Goal: Information Seeking & Learning: Learn about a topic

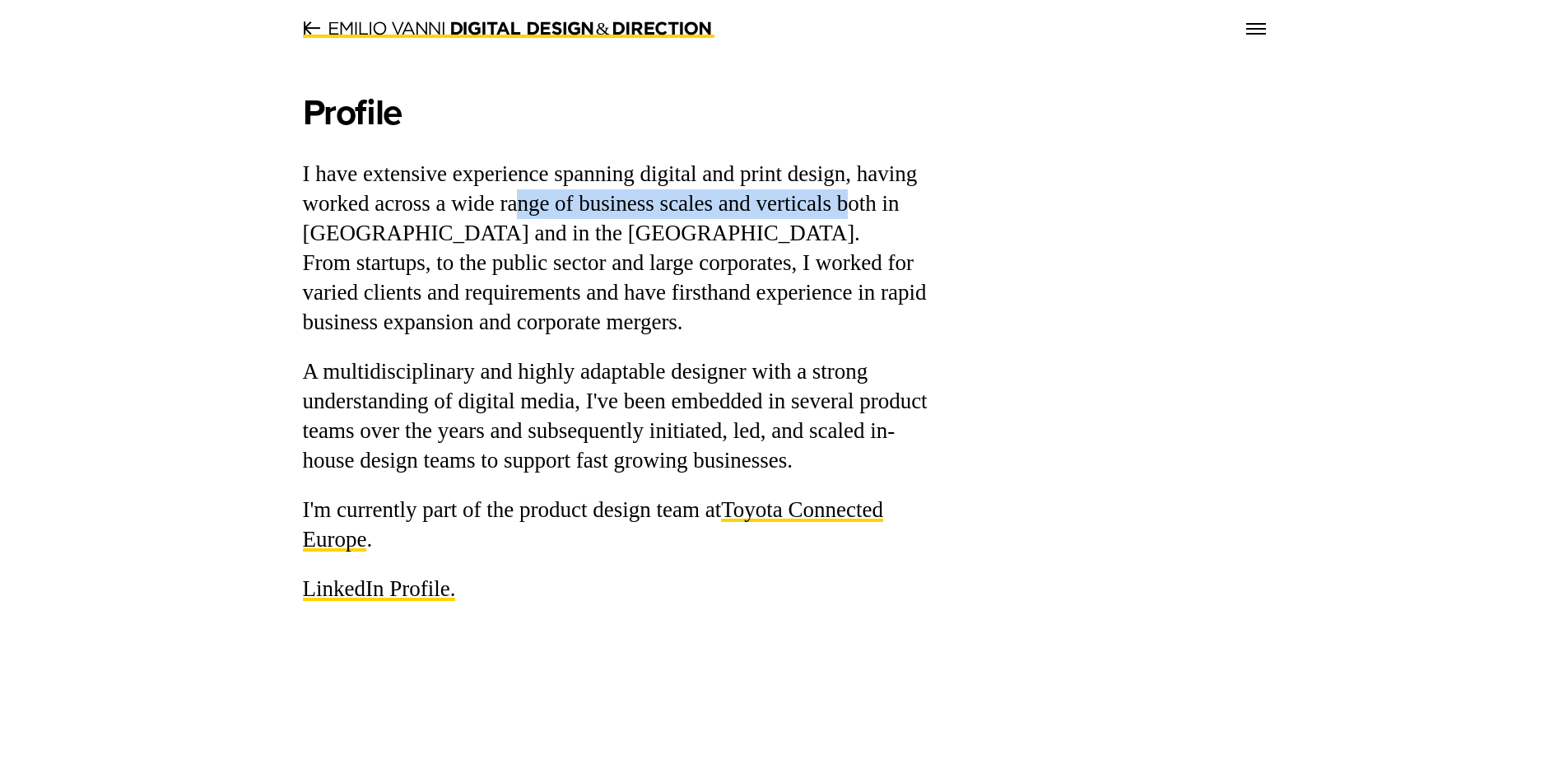
drag, startPoint x: 520, startPoint y: 199, endPoint x: 850, endPoint y: 191, distance: 330.1
click at [850, 191] on p "I have extensive experience spanning digital and print design, having worked ac…" at bounding box center [619, 249] width 633 height 178
click at [671, 230] on p "I have extensive experience spanning digital and print design, having worked ac…" at bounding box center [619, 249] width 633 height 178
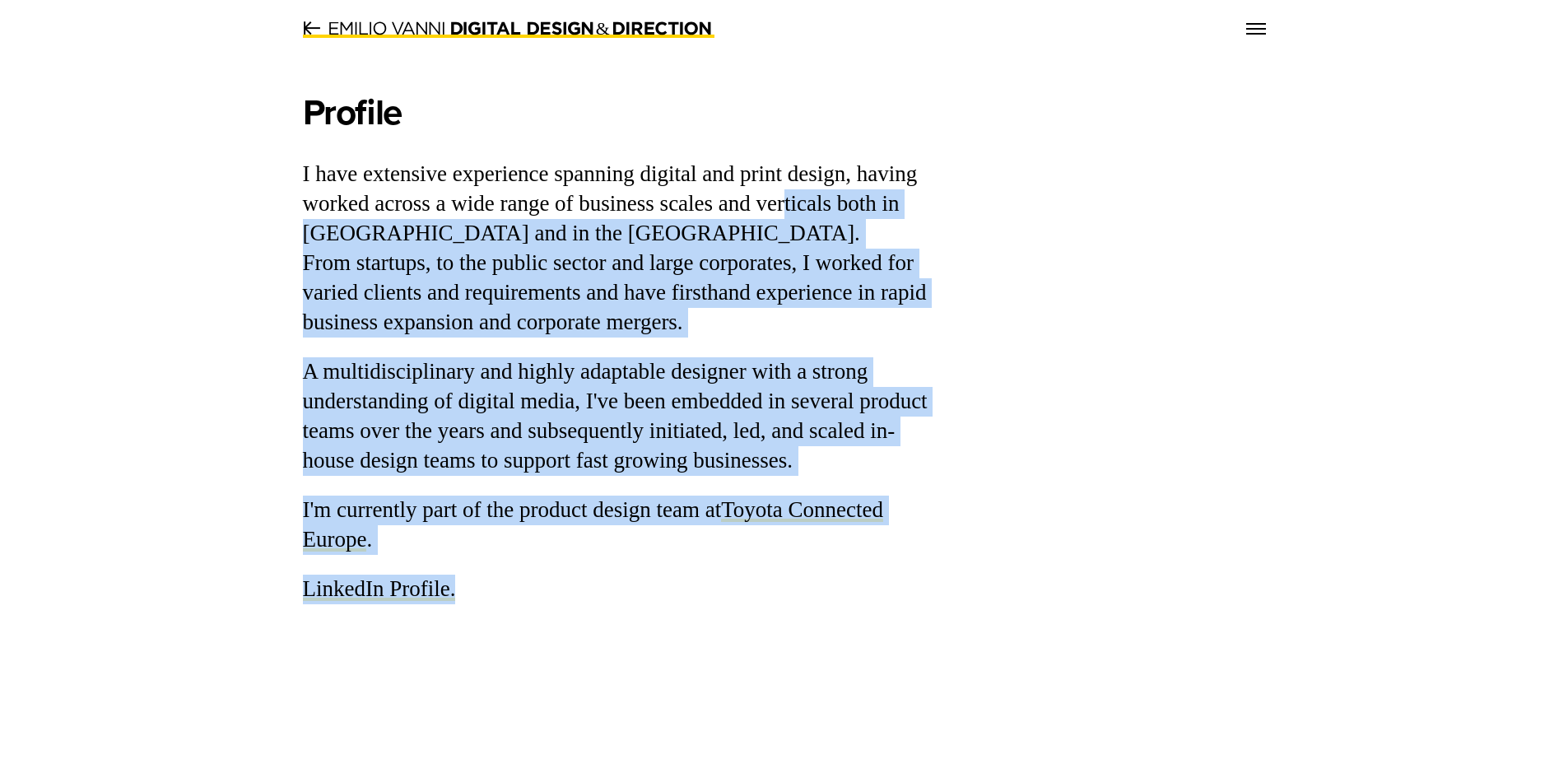
drag, startPoint x: 786, startPoint y: 207, endPoint x: 962, endPoint y: 195, distance: 176.4
click at [962, 195] on div "Profile I have extensive experience spanning digital and print design, having w…" at bounding box center [784, 331] width 988 height 546
click at [597, 237] on p "I have extensive experience spanning digital and print design, having worked ac…" at bounding box center [619, 249] width 633 height 178
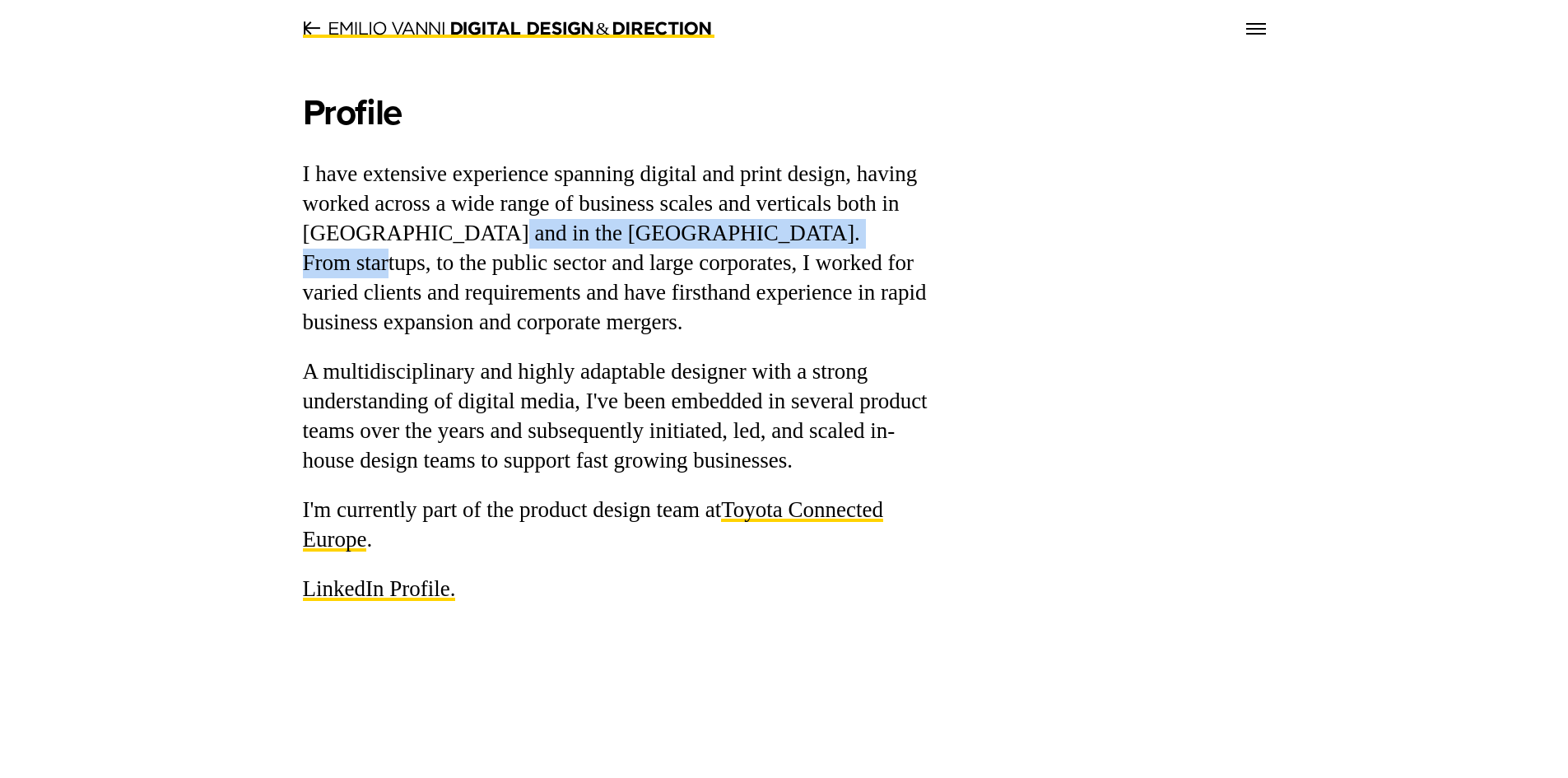
drag, startPoint x: 387, startPoint y: 250, endPoint x: 442, endPoint y: 248, distance: 55.0
click at [442, 248] on p "I have extensive experience spanning digital and print design, having worked ac…" at bounding box center [619, 249] width 633 height 178
click at [616, 230] on p "I have extensive experience spanning digital and print design, having worked ac…" at bounding box center [619, 249] width 633 height 178
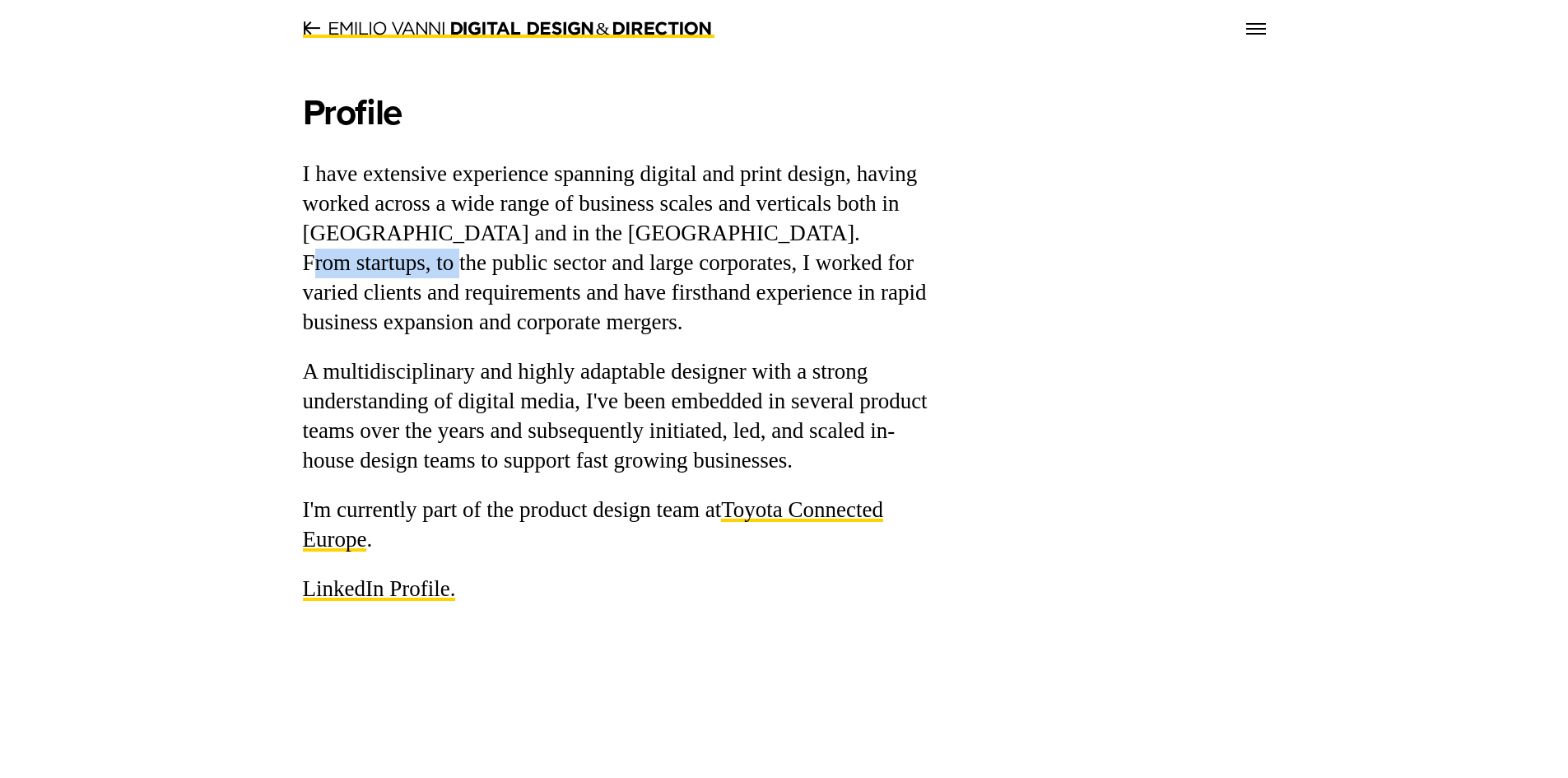
drag, startPoint x: 312, startPoint y: 278, endPoint x: 477, endPoint y: 267, distance: 165.4
click at [473, 267] on p "I have extensive experience spanning digital and print design, having worked ac…" at bounding box center [619, 249] width 633 height 178
click at [660, 340] on div "Profile I have extensive experience spanning digital and print design, having w…" at bounding box center [619, 348] width 633 height 514
drag, startPoint x: 545, startPoint y: 261, endPoint x: 651, endPoint y: 267, distance: 106.2
click at [649, 265] on p "I have extensive experience spanning digital and print design, having worked ac…" at bounding box center [619, 249] width 633 height 178
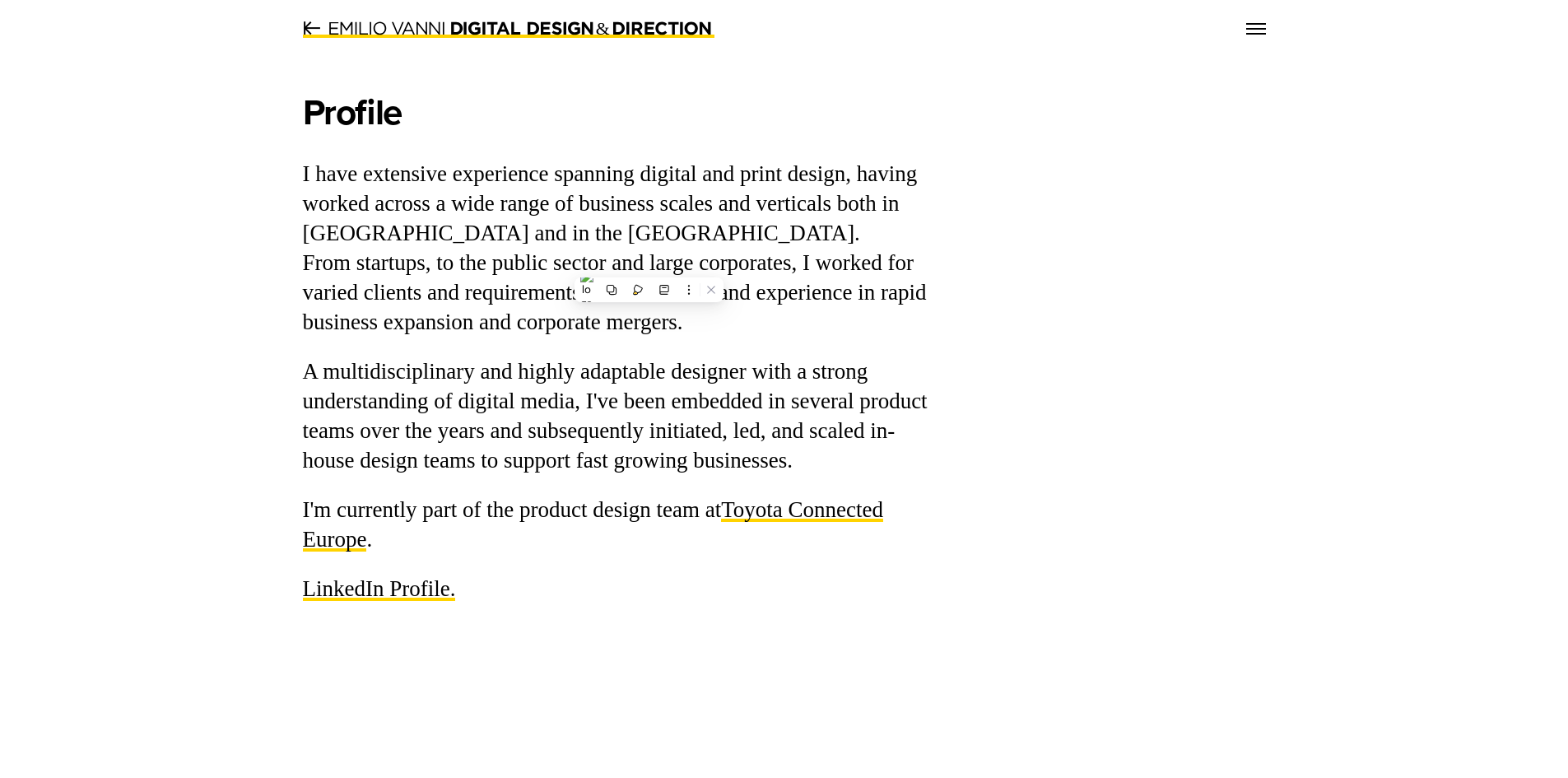
click at [821, 351] on div "Profile I have extensive experience spanning digital and print design, having w…" at bounding box center [619, 348] width 633 height 514
drag, startPoint x: 703, startPoint y: 275, endPoint x: 848, endPoint y: 328, distance: 154.4
click at [804, 268] on p "I have extensive experience spanning digital and print design, having worked ac…" at bounding box center [619, 249] width 633 height 178
click at [946, 355] on div "Profile I have extensive experience spanning digital and print design, having w…" at bounding box center [619, 331] width 659 height 546
drag, startPoint x: 844, startPoint y: 276, endPoint x: 899, endPoint y: 270, distance: 55.3
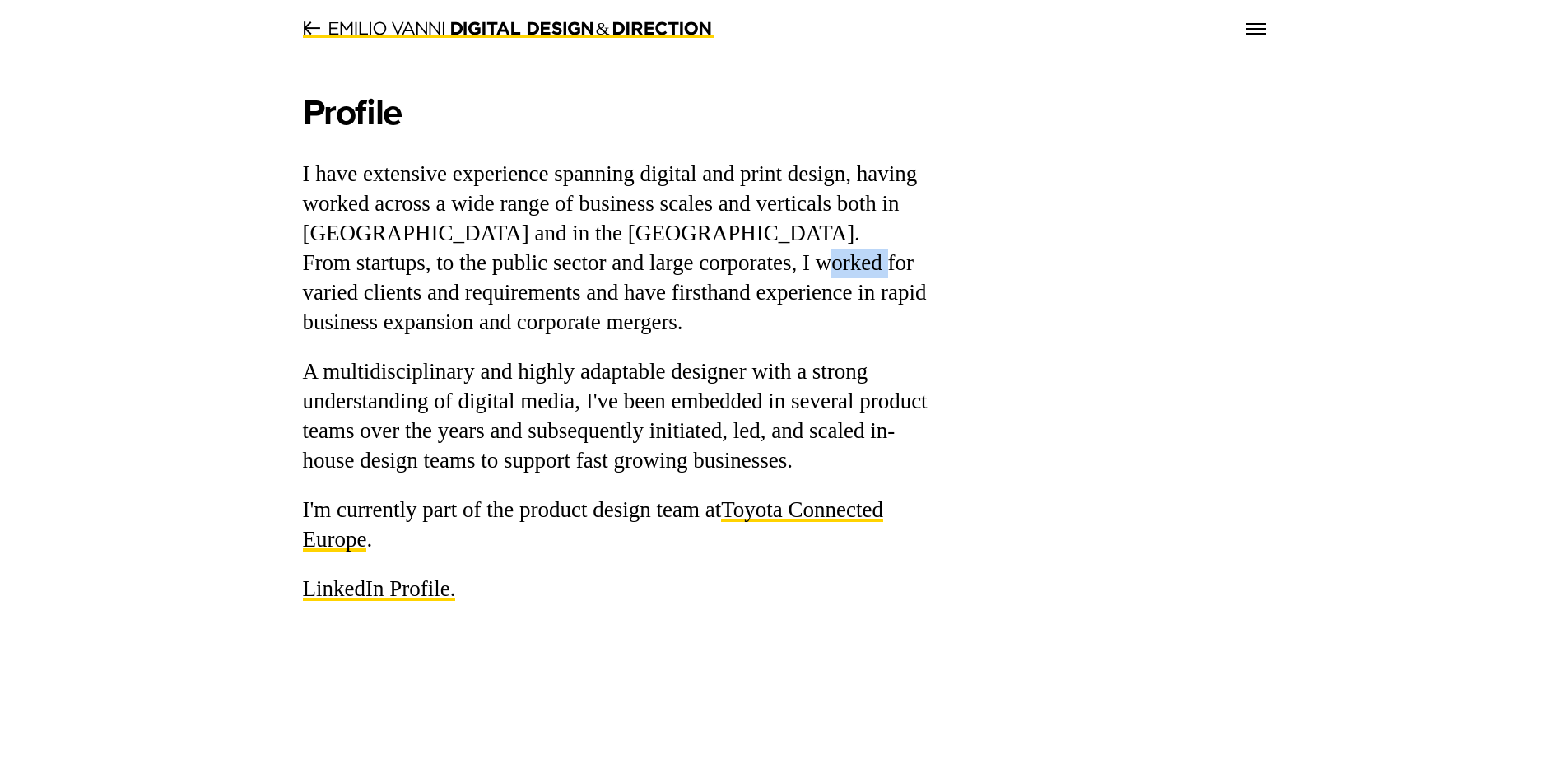
click at [899, 270] on p "I have extensive experience spanning digital and print design, having worked ac…" at bounding box center [619, 249] width 633 height 178
click at [936, 358] on div "Profile I have extensive experience spanning digital and print design, having w…" at bounding box center [619, 331] width 659 height 546
drag, startPoint x: 420, startPoint y: 299, endPoint x: 521, endPoint y: 294, distance: 101.1
click at [517, 294] on p "I have extensive experience spanning digital and print design, having worked ac…" at bounding box center [619, 249] width 633 height 178
click at [742, 354] on div "Profile I have extensive experience spanning digital and print design, having w…" at bounding box center [619, 348] width 633 height 514
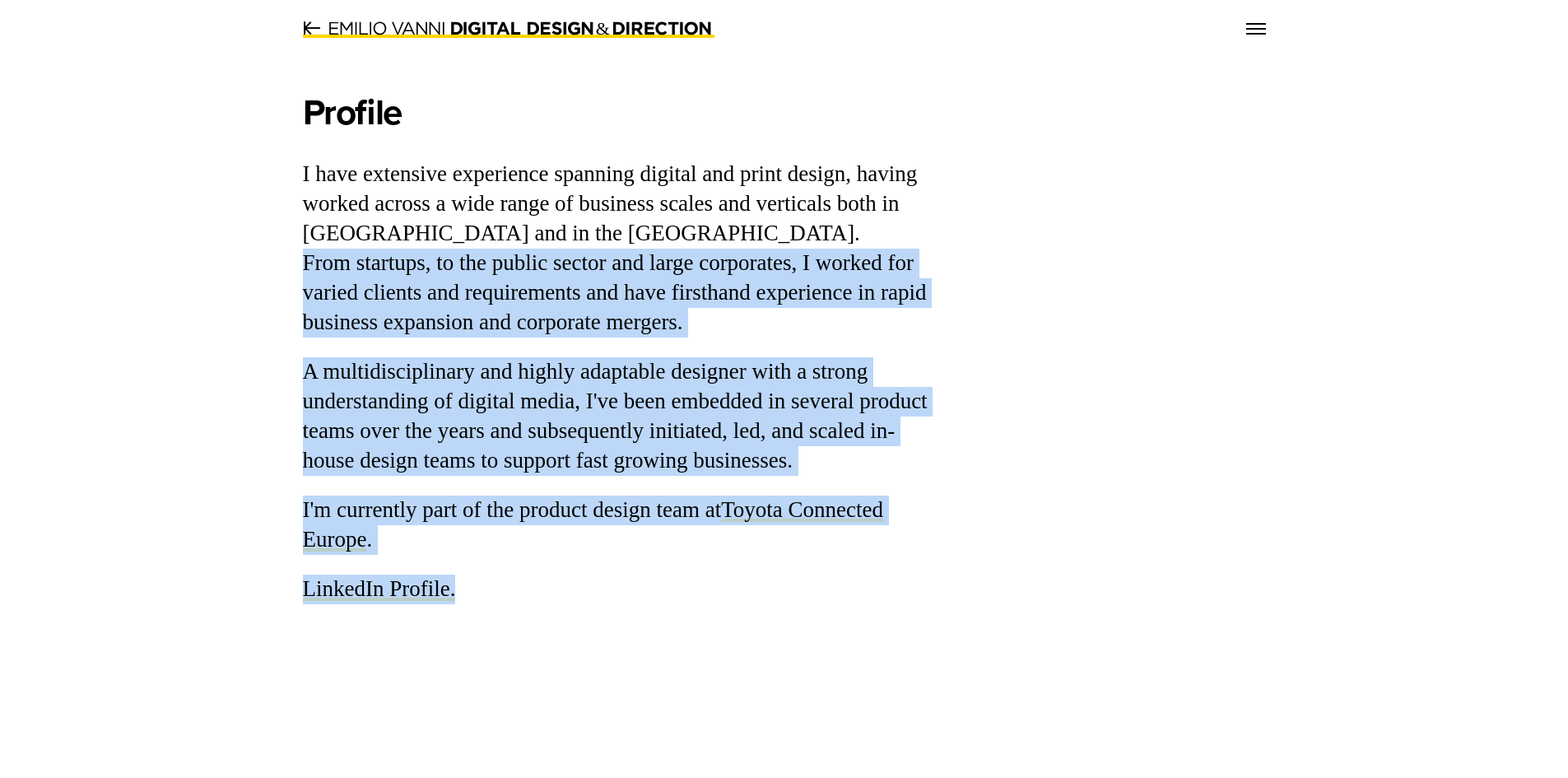
drag, startPoint x: 797, startPoint y: 312, endPoint x: 956, endPoint y: 312, distance: 159.0
click at [956, 312] on div "Profile I have extensive experience spanning digital and print design, having w…" at bounding box center [784, 331] width 988 height 546
click at [1007, 278] on div at bounding box center [1112, 331] width 305 height 546
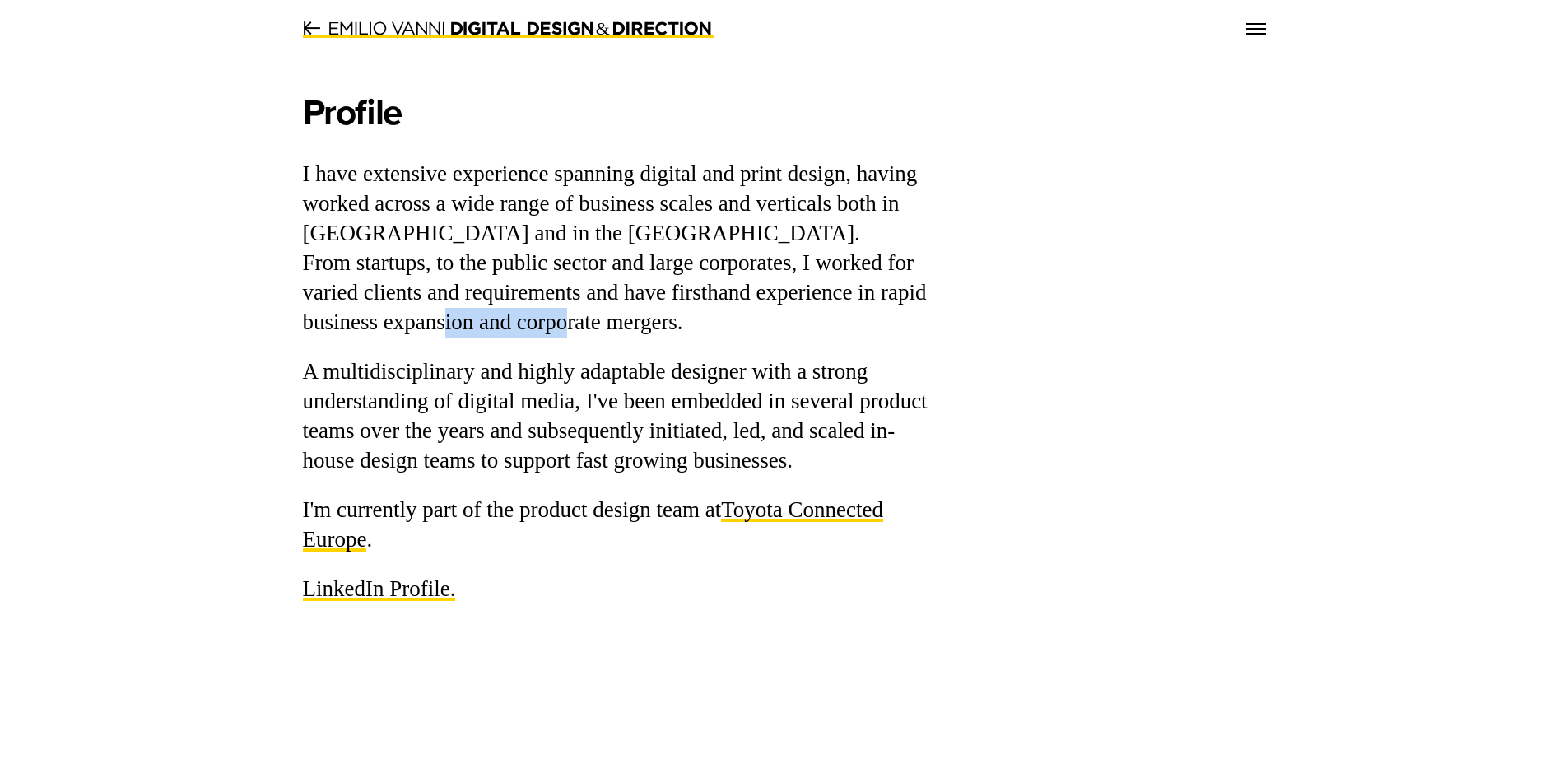
drag, startPoint x: 447, startPoint y: 334, endPoint x: 579, endPoint y: 330, distance: 132.1
click at [575, 330] on p "I have extensive experience spanning digital and print design, having worked ac…" at bounding box center [619, 249] width 633 height 178
click at [623, 453] on p "A multidisciplinary and highly adaptable designer with a strong understanding o…" at bounding box center [619, 417] width 633 height 119
drag, startPoint x: 651, startPoint y: 329, endPoint x: 733, endPoint y: 324, distance: 82.2
click at [733, 324] on p "I have extensive experience spanning digital and print design, having worked ac…" at bounding box center [619, 249] width 633 height 178
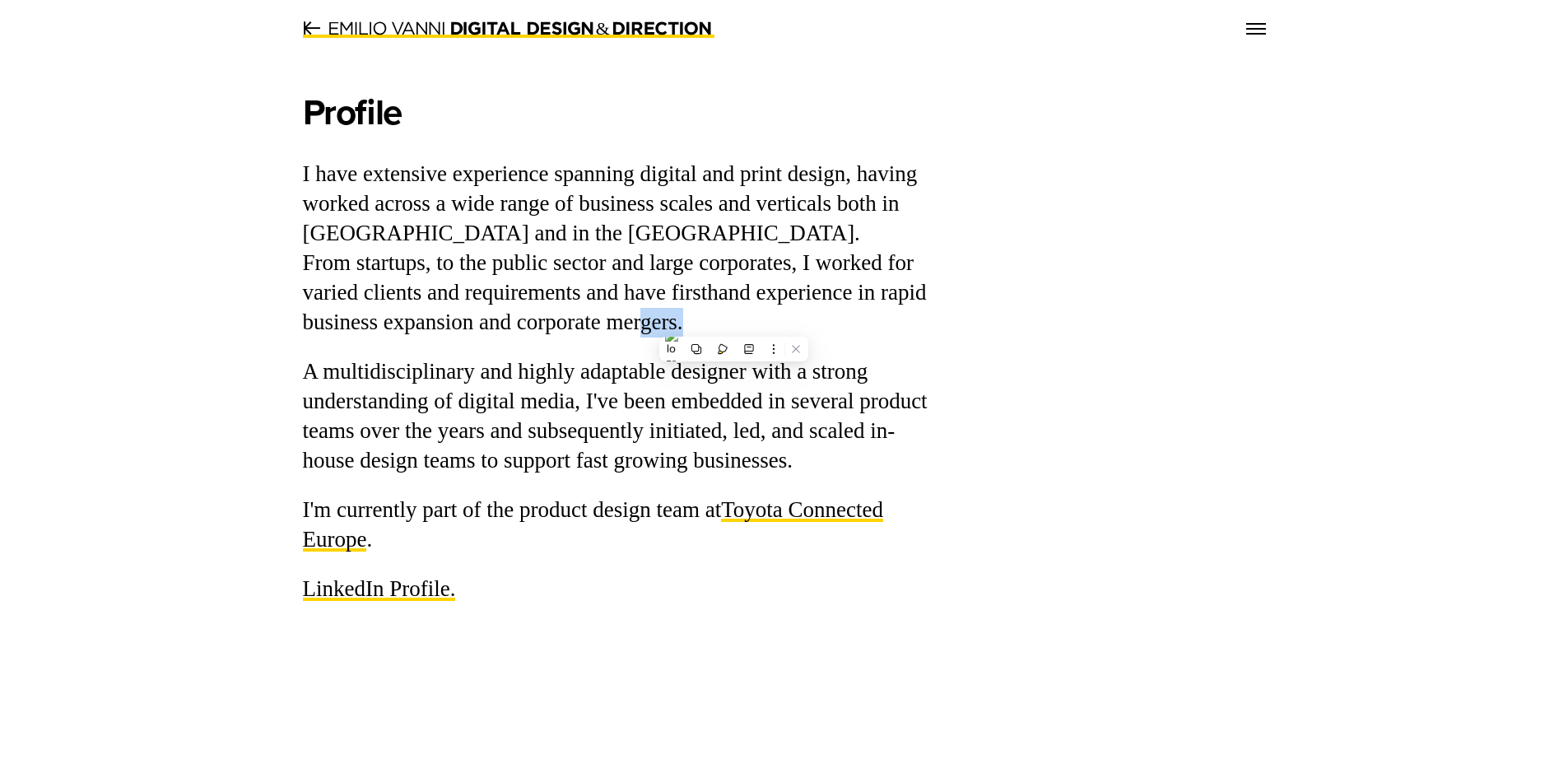
click at [819, 316] on p "I have extensive experience spanning digital and print design, having worked ac…" at bounding box center [619, 249] width 633 height 178
drag, startPoint x: 324, startPoint y: 386, endPoint x: 358, endPoint y: 385, distance: 34.0
click at [358, 385] on p "A multidisciplinary and highly adaptable designer with a strong understanding o…" at bounding box center [619, 417] width 633 height 119
click at [637, 374] on p "A multidisciplinary and highly adaptable designer with a strong understanding o…" at bounding box center [619, 417] width 633 height 119
click at [682, 492] on div "Profile I have extensive experience spanning digital and print design, having w…" at bounding box center [619, 348] width 633 height 514
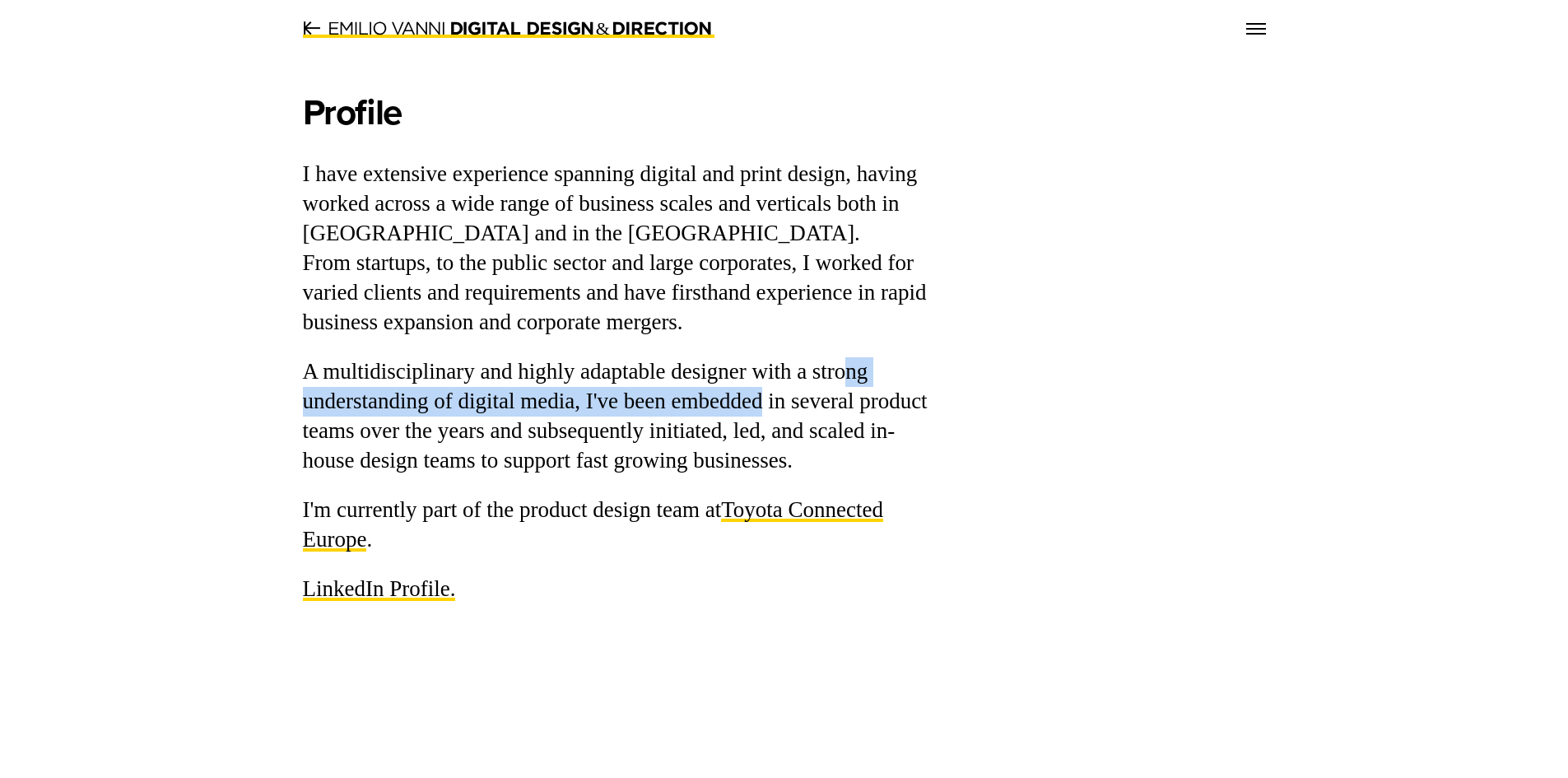
drag, startPoint x: 780, startPoint y: 383, endPoint x: 846, endPoint y: 376, distance: 66.4
click at [846, 376] on p "A multidisciplinary and highly adaptable designer with a strong understanding o…" at bounding box center [619, 417] width 633 height 119
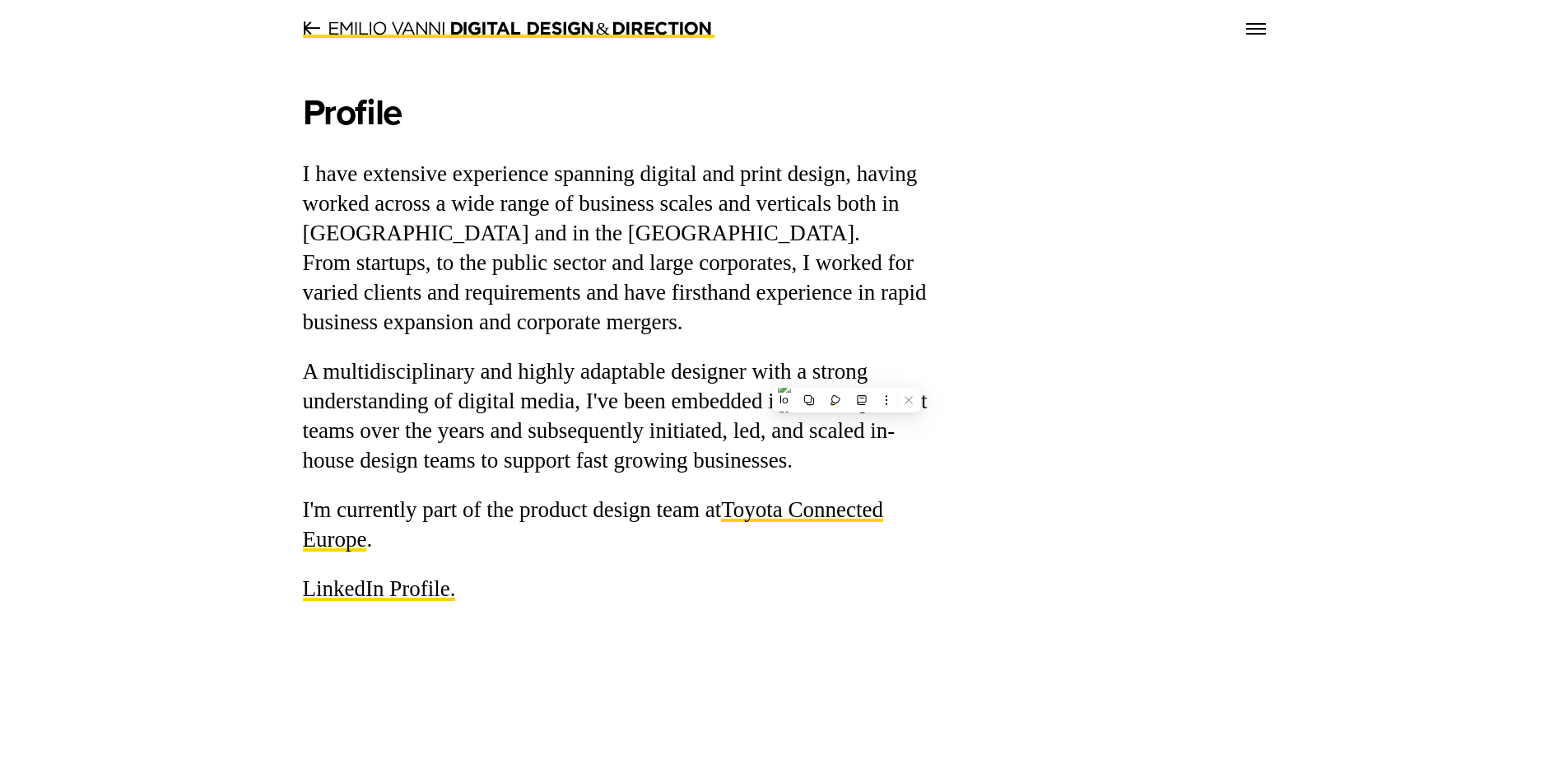
click at [701, 569] on div "Profile I have extensive experience spanning digital and print design, having w…" at bounding box center [619, 348] width 633 height 514
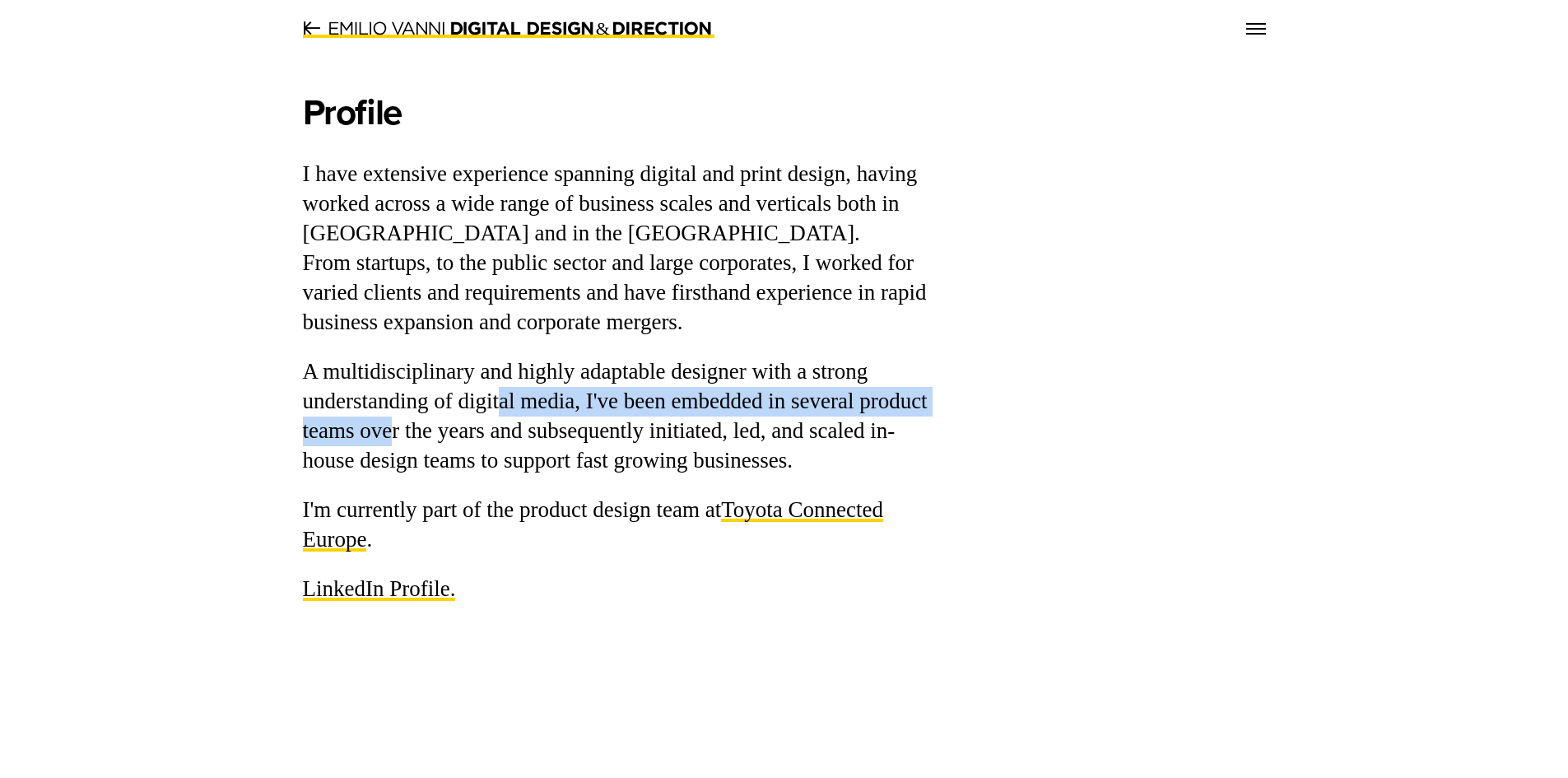
drag, startPoint x: 387, startPoint y: 417, endPoint x: 501, endPoint y: 407, distance: 114.4
click at [501, 407] on p "A multidisciplinary and highly adaptable designer with a strong understanding o…" at bounding box center [619, 417] width 633 height 119
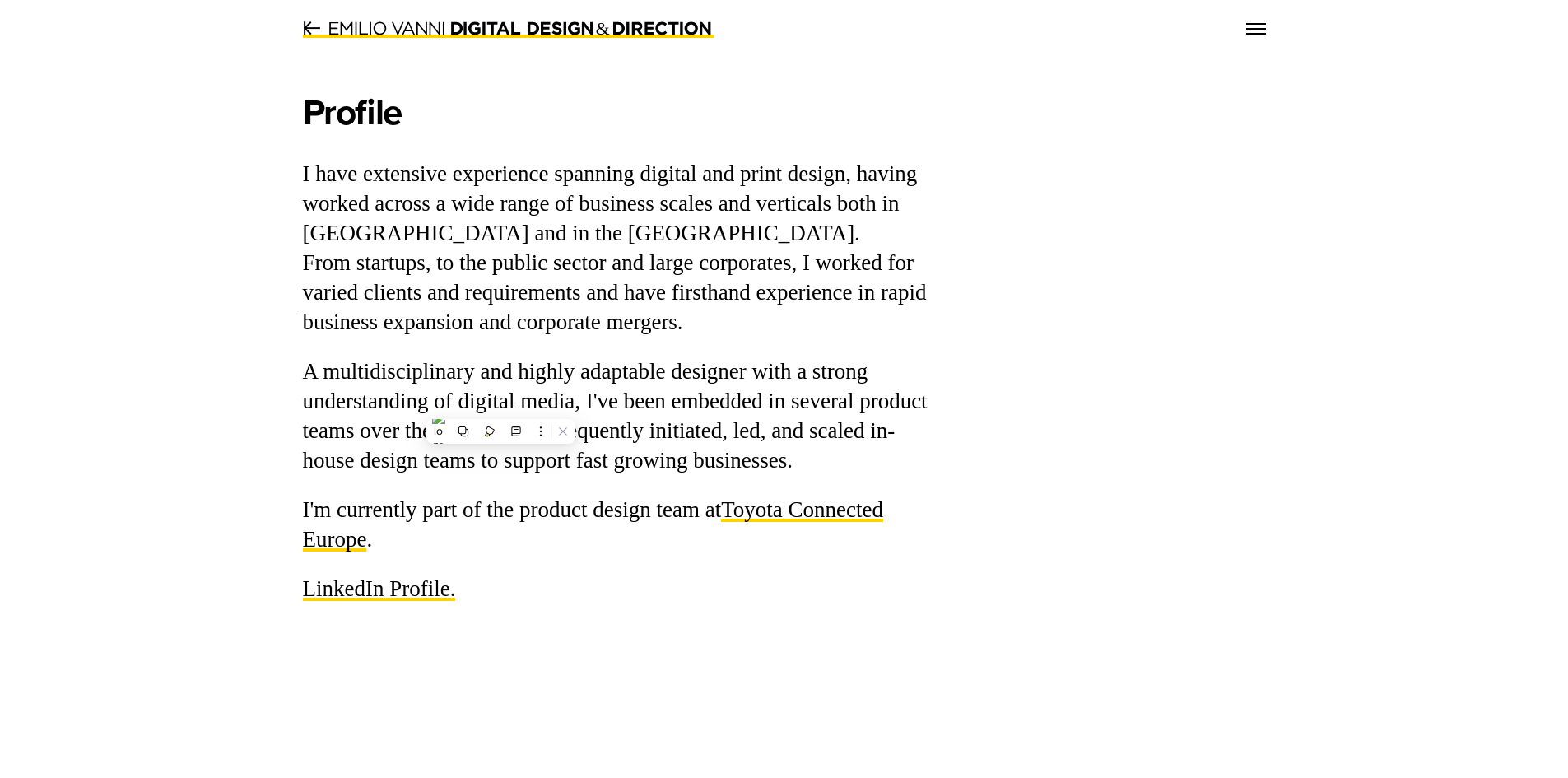
click at [526, 517] on p "I'm currently part of the product design team at Toyota Connected Europe﻿ ." at bounding box center [619, 525] width 633 height 59
drag, startPoint x: 563, startPoint y: 414, endPoint x: 681, endPoint y: 413, distance: 118.0
click at [678, 413] on p "A multidisciplinary and highly adaptable designer with a strong understanding o…" at bounding box center [619, 417] width 633 height 119
drag, startPoint x: 751, startPoint y: 407, endPoint x: 789, endPoint y: 406, distance: 38.0
click at [787, 406] on p "A multidisciplinary and highly adaptable designer with a strong understanding o…" at bounding box center [619, 417] width 633 height 119
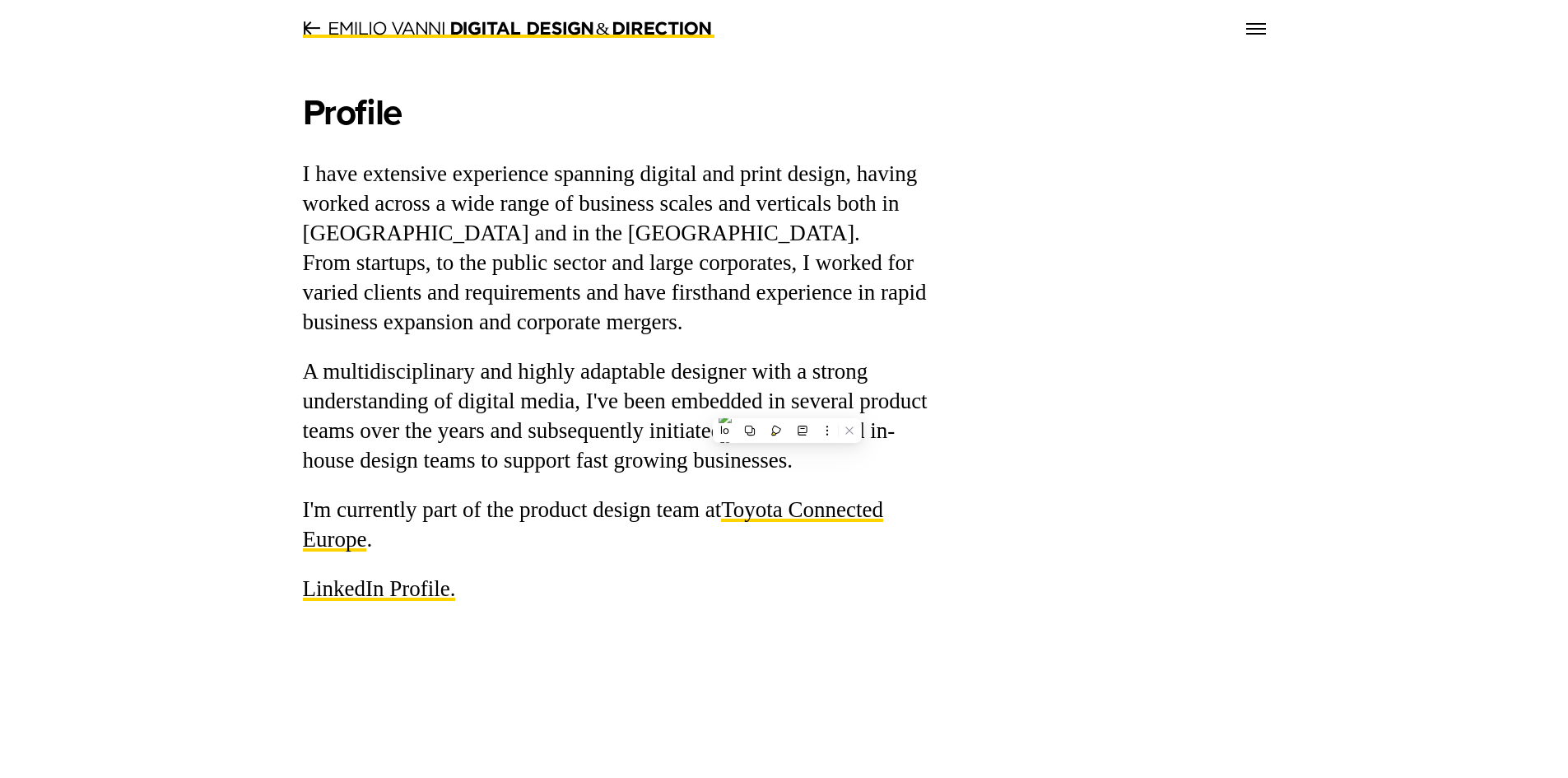
click at [490, 525] on p "I'm currently part of the product design team at Toyota Connected Europe﻿ ." at bounding box center [619, 525] width 633 height 59
drag, startPoint x: 333, startPoint y: 40, endPoint x: 622, endPoint y: 108, distance: 296.9
click at [609, 57] on div ".st0{fill:none;stroke:#000000;stroke-width:2;stroke-miterlimit:10;} .st1{font-f…" at bounding box center [784, 389] width 1568 height 778
click at [619, 113] on h1 "Profile" at bounding box center [619, 112] width 633 height 44
click at [436, 270] on p "I have extensive experience spanning digital and print design, having worked ac…" at bounding box center [619, 249] width 633 height 178
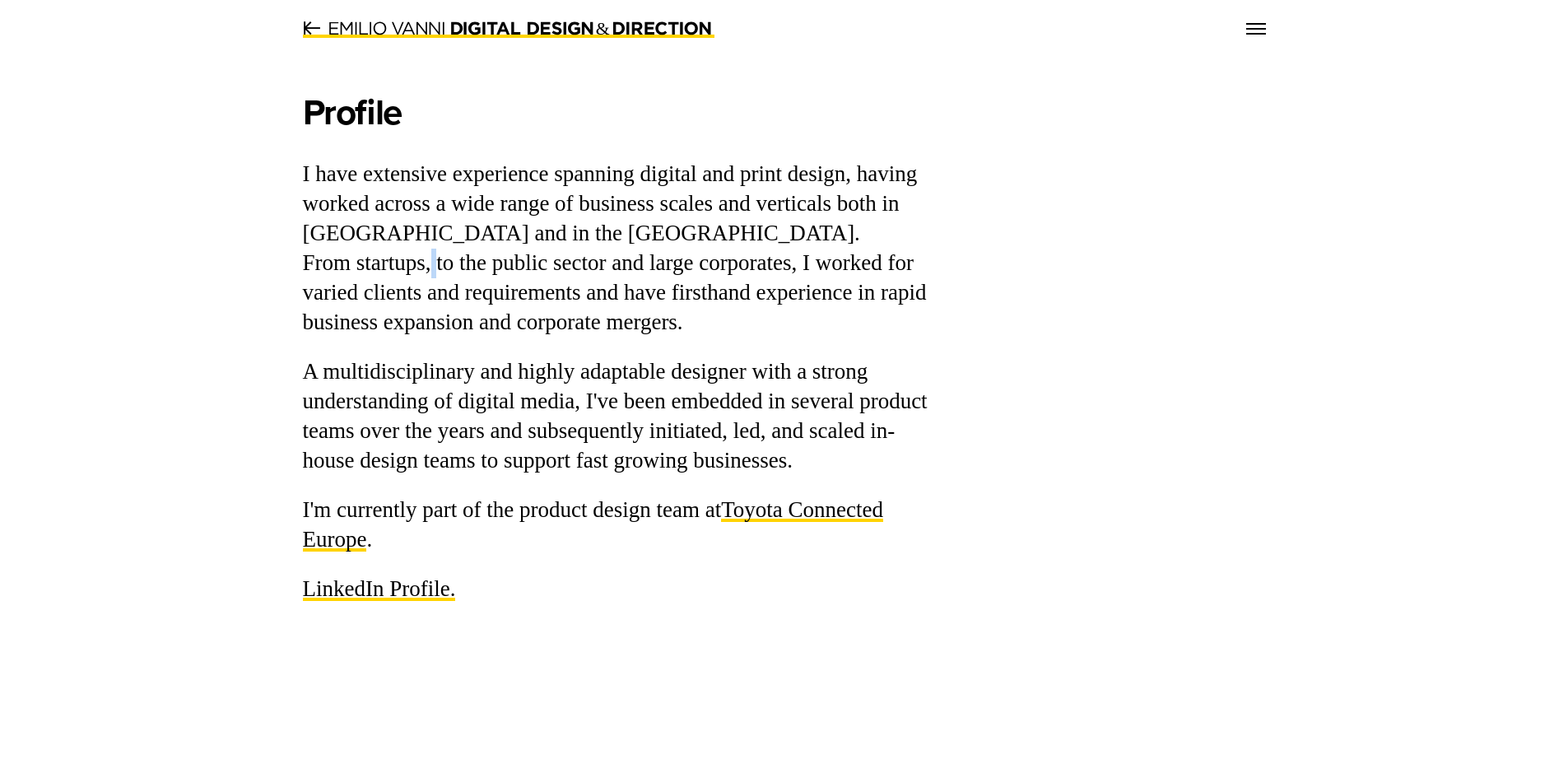
click at [436, 270] on p "I have extensive experience spanning digital and print design, having worked ac…" at bounding box center [619, 249] width 633 height 178
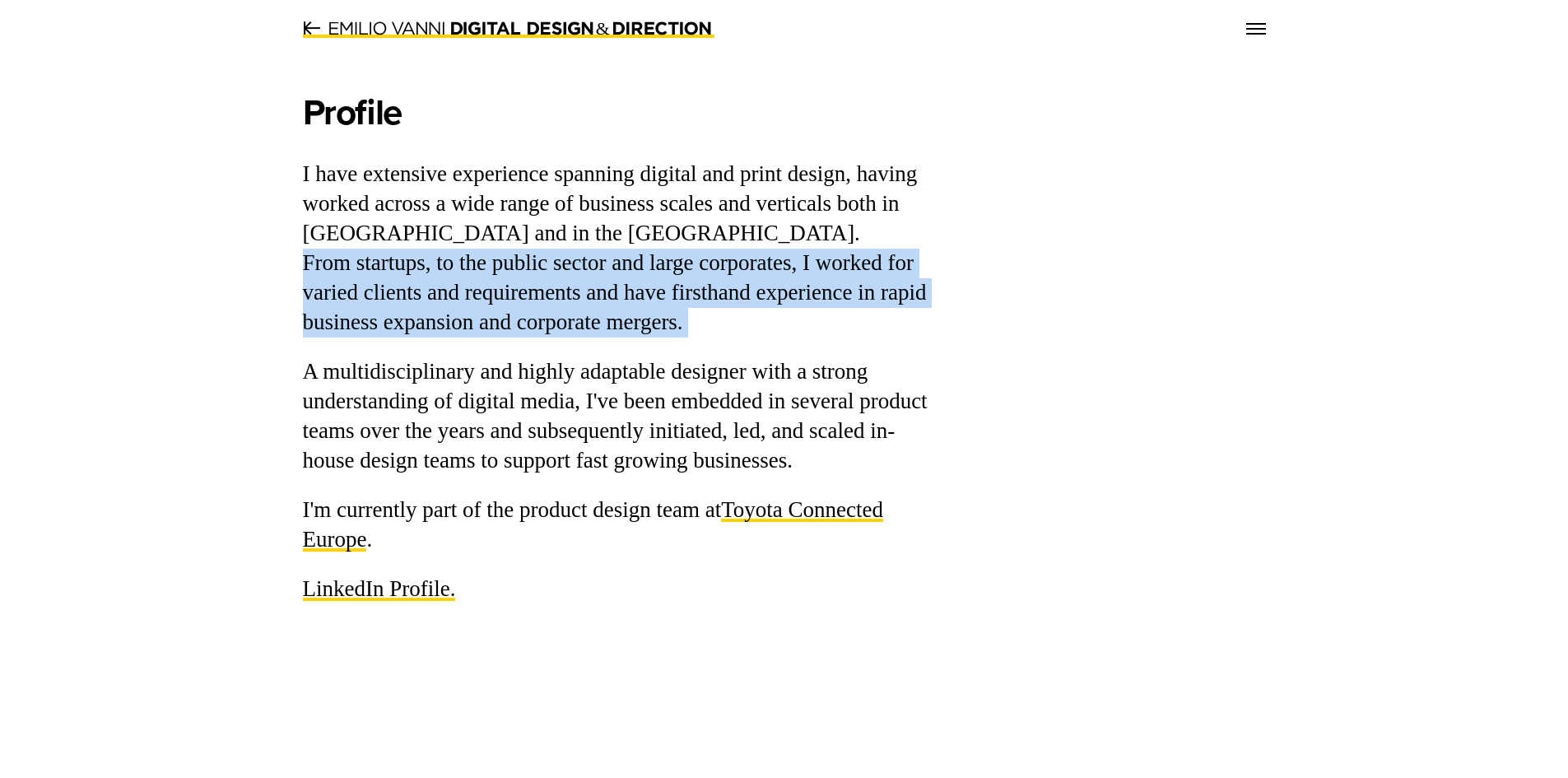
click at [436, 270] on p "I have extensive experience spanning digital and print design, having worked ac…" at bounding box center [619, 249] width 633 height 178
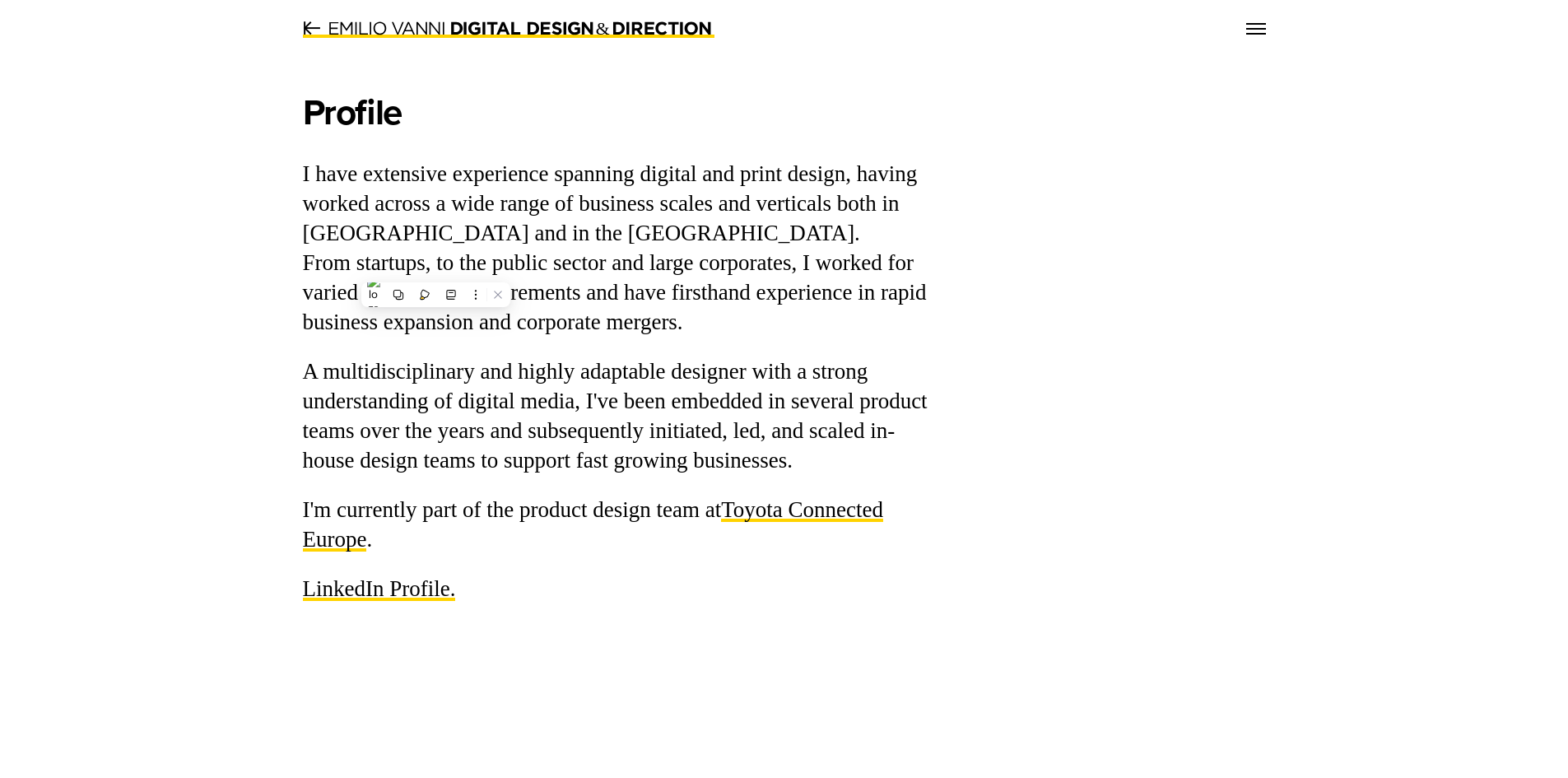
click at [607, 368] on p "A multidisciplinary and highly adaptable designer with a strong understanding o…" at bounding box center [619, 417] width 633 height 119
click at [605, 369] on p "A multidisciplinary and highly adaptable designer with a strong understanding o…" at bounding box center [619, 417] width 633 height 119
click at [603, 367] on p "A multidisciplinary and highly adaptable designer with a strong understanding o…" at bounding box center [619, 417] width 633 height 119
click at [602, 367] on p "A multidisciplinary and highly adaptable designer with a strong understanding o…" at bounding box center [619, 417] width 633 height 119
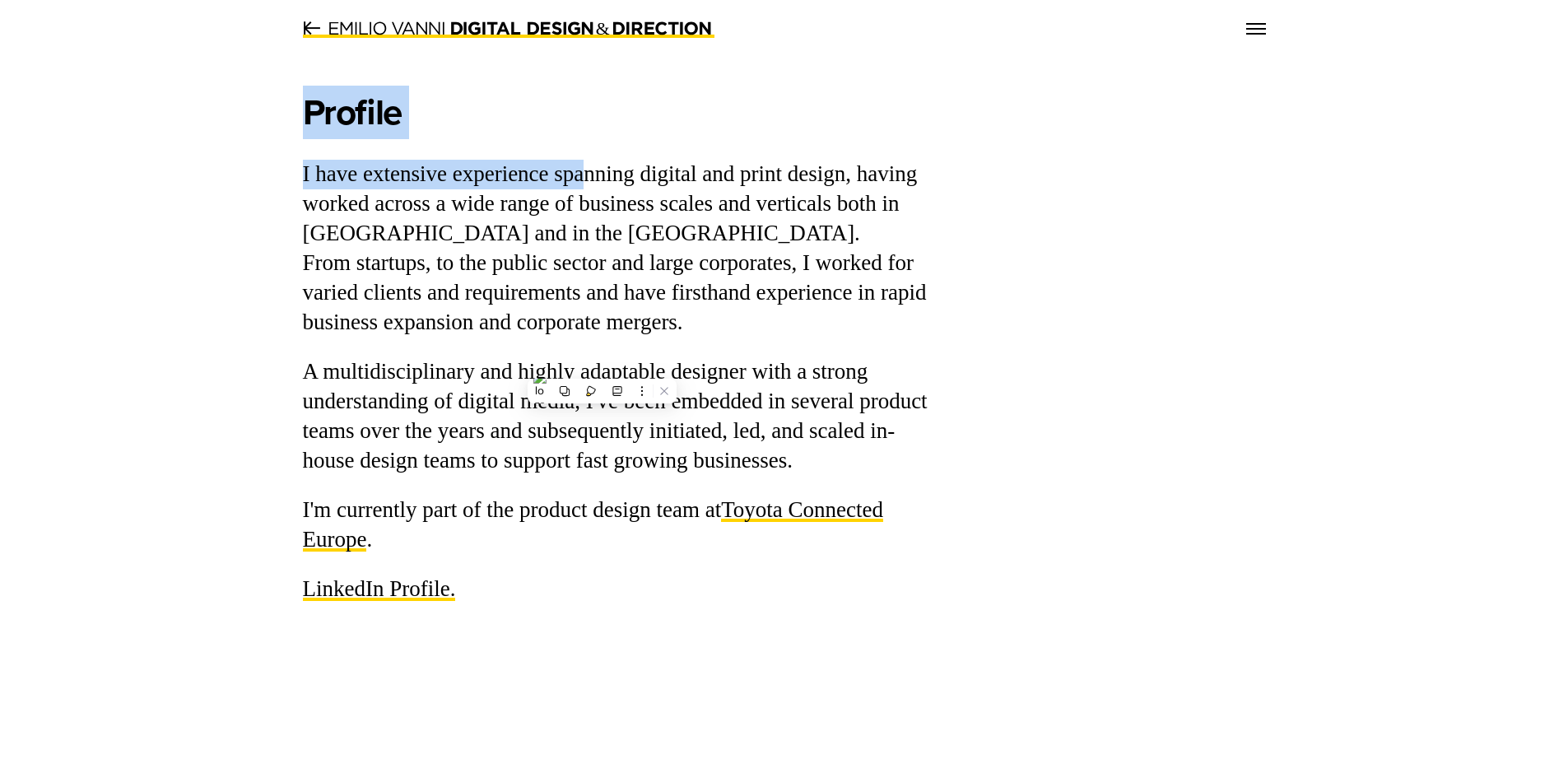
drag, startPoint x: 313, startPoint y: 127, endPoint x: 589, endPoint y: 142, distance: 276.4
click at [584, 142] on div "Profile I have extensive experience spanning digital and print design, having w…" at bounding box center [619, 348] width 633 height 514
click at [668, 123] on h1 "Profile" at bounding box center [619, 112] width 633 height 44
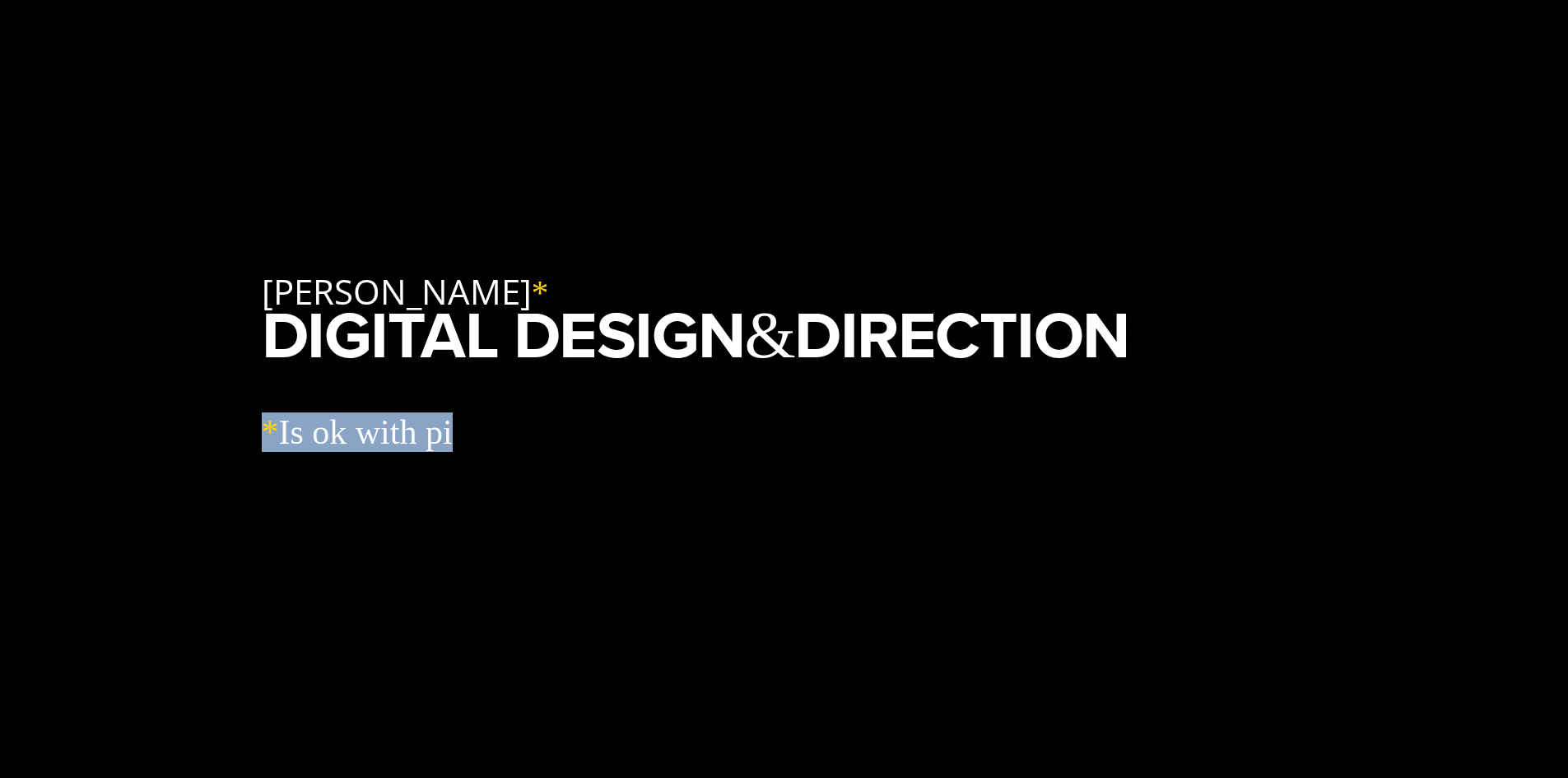
drag, startPoint x: 293, startPoint y: 287, endPoint x: 809, endPoint y: 381, distance: 524.5
click at [650, 495] on div "* Is ok with pineapp" at bounding box center [784, 431] width 1045 height 145
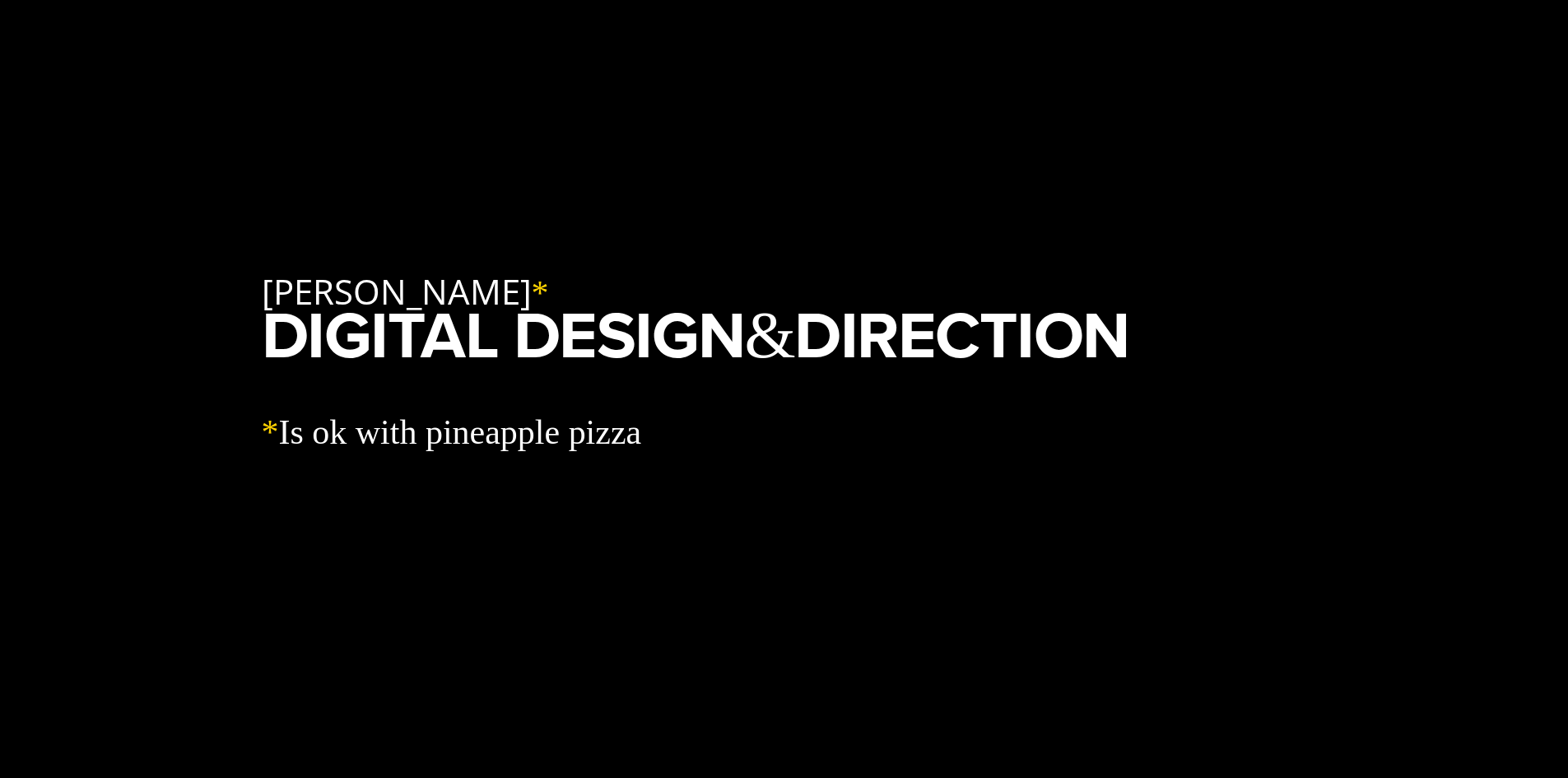
drag, startPoint x: 279, startPoint y: 331, endPoint x: 1190, endPoint y: 348, distance: 911.2
click at [1190, 348] on h3 "DIGITAL DESIGN & DIRECTION" at bounding box center [784, 334] width 1045 height 49
click at [673, 583] on div "EMILIO VANNI * DIGITAL DESIGN & DIRECTION * Is ok with pineapple pizza" at bounding box center [784, 389] width 1568 height 778
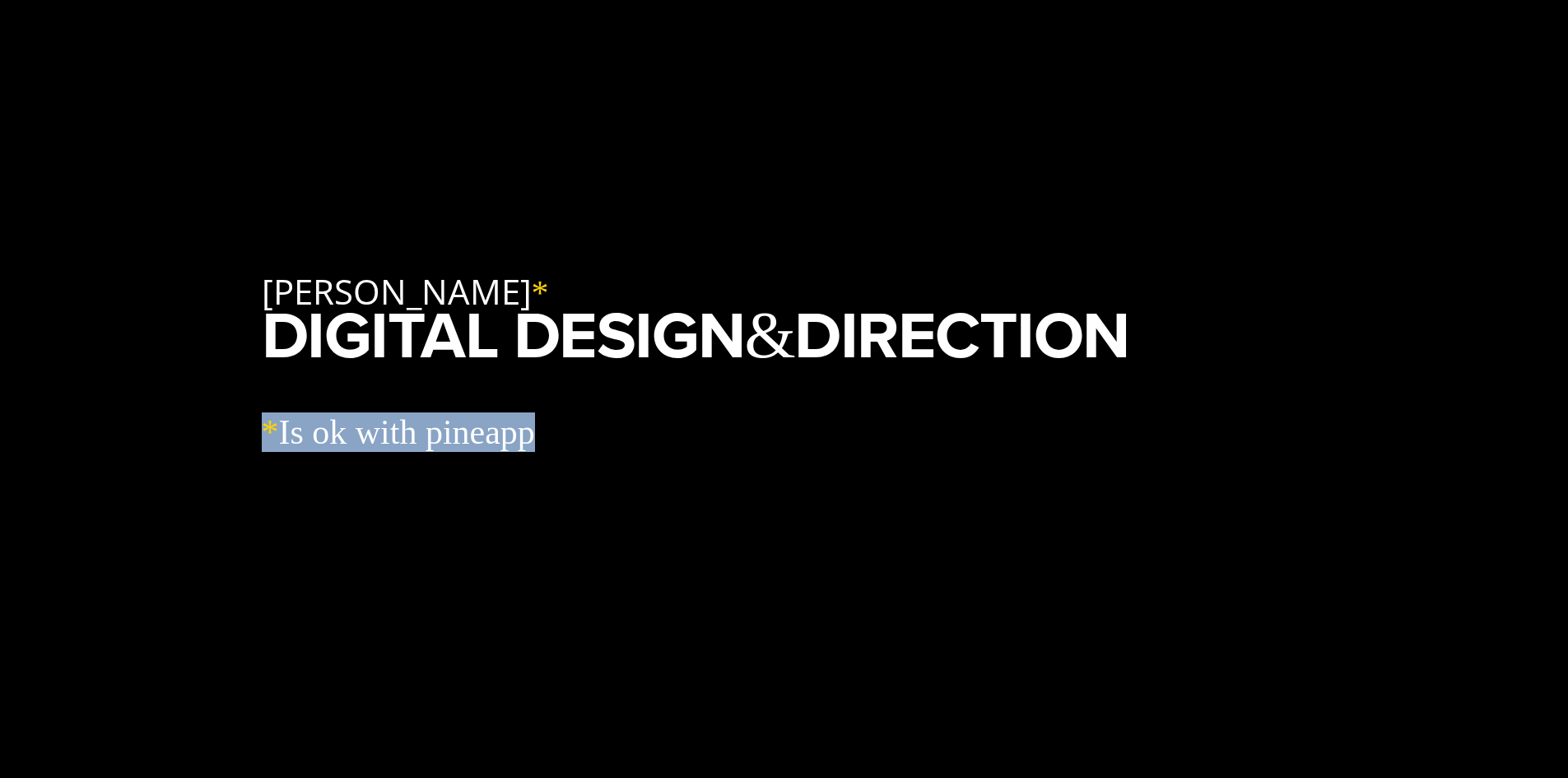
drag, startPoint x: 303, startPoint y: 467, endPoint x: 713, endPoint y: 468, distance: 410.0
click at [706, 466] on div "* Is ok with pineapp" at bounding box center [784, 431] width 1045 height 145
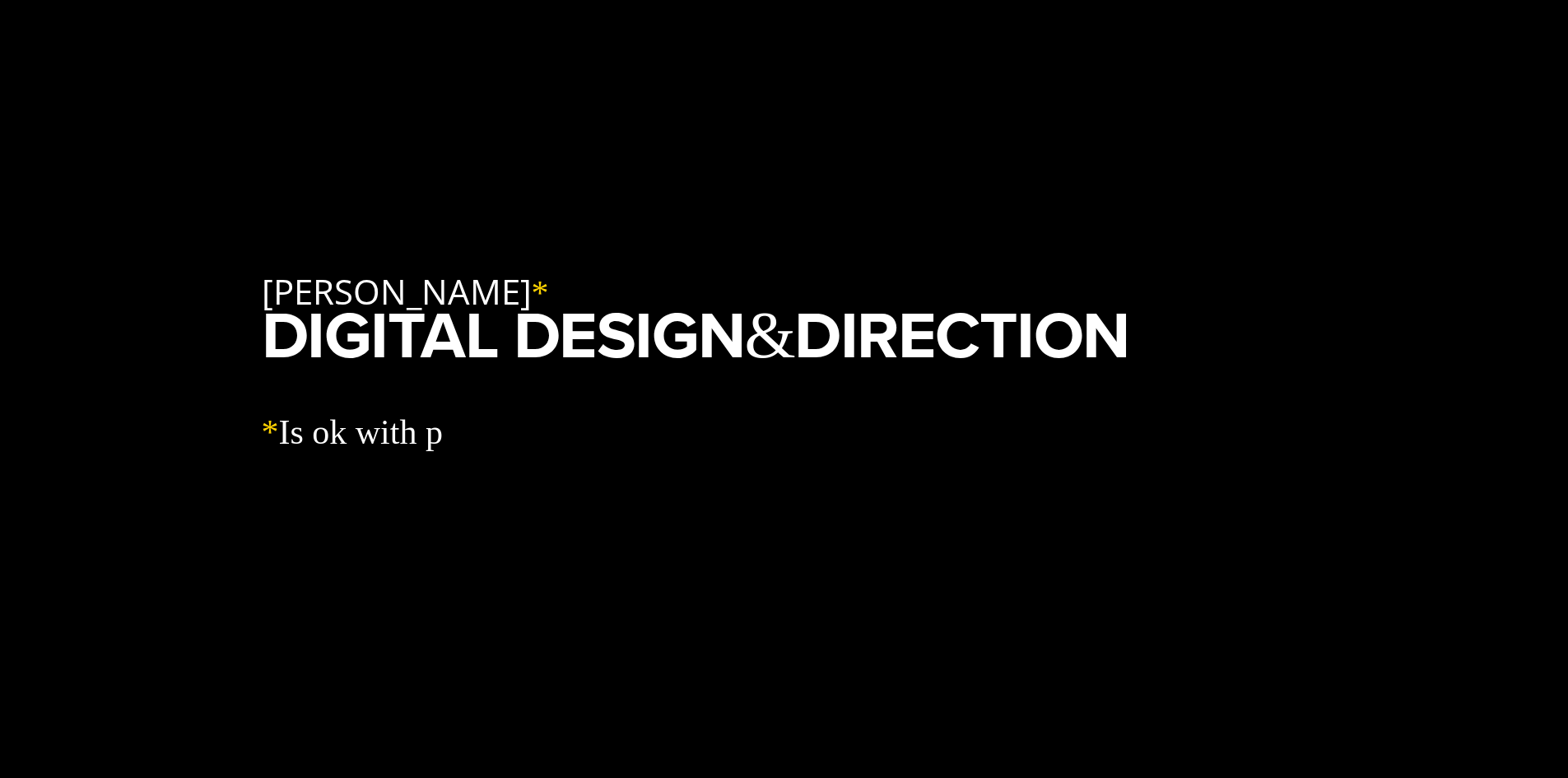
click at [721, 472] on div "* Is ok with p" at bounding box center [784, 431] width 1045 height 145
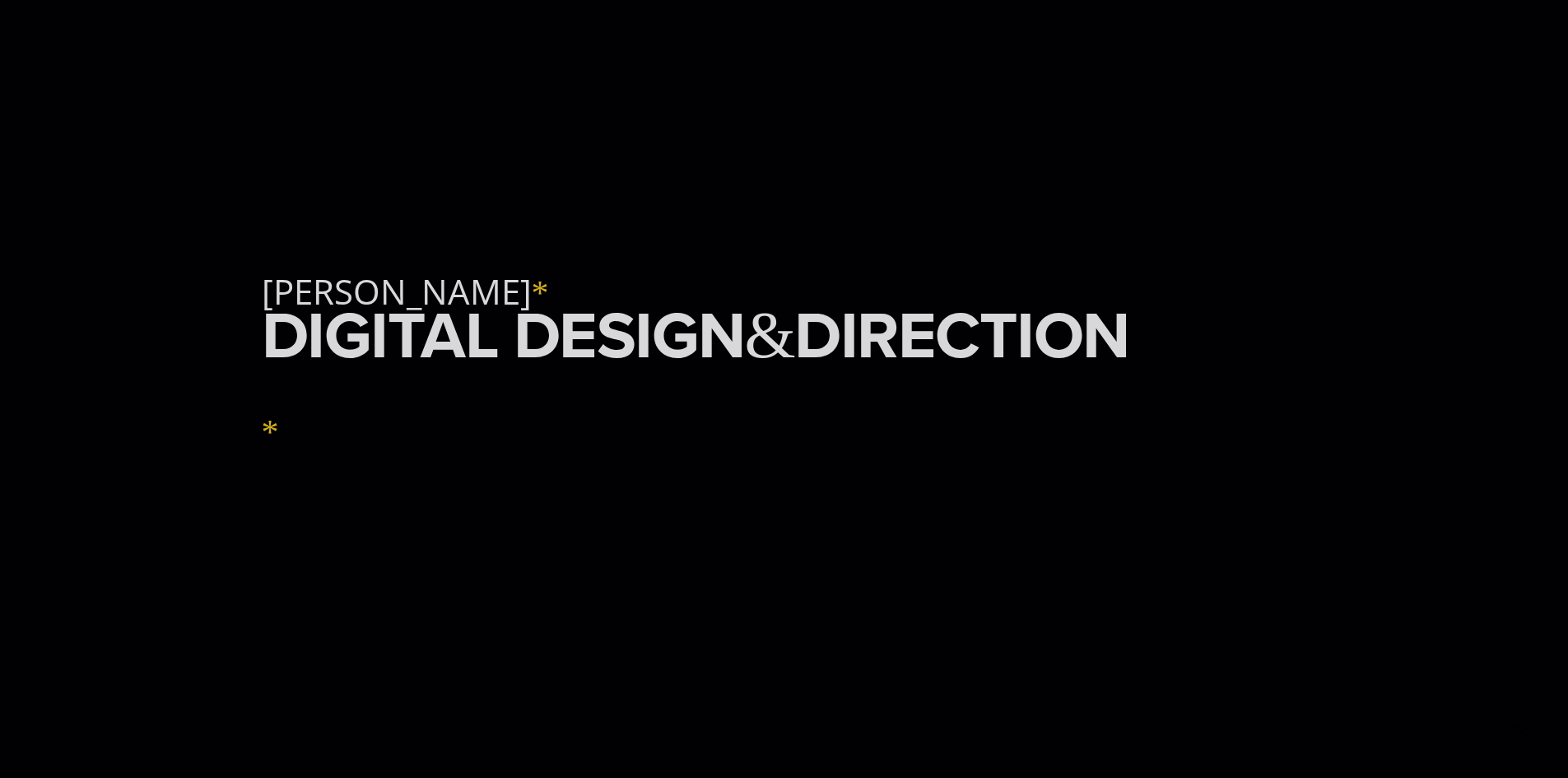
scroll to position [1317, 0]
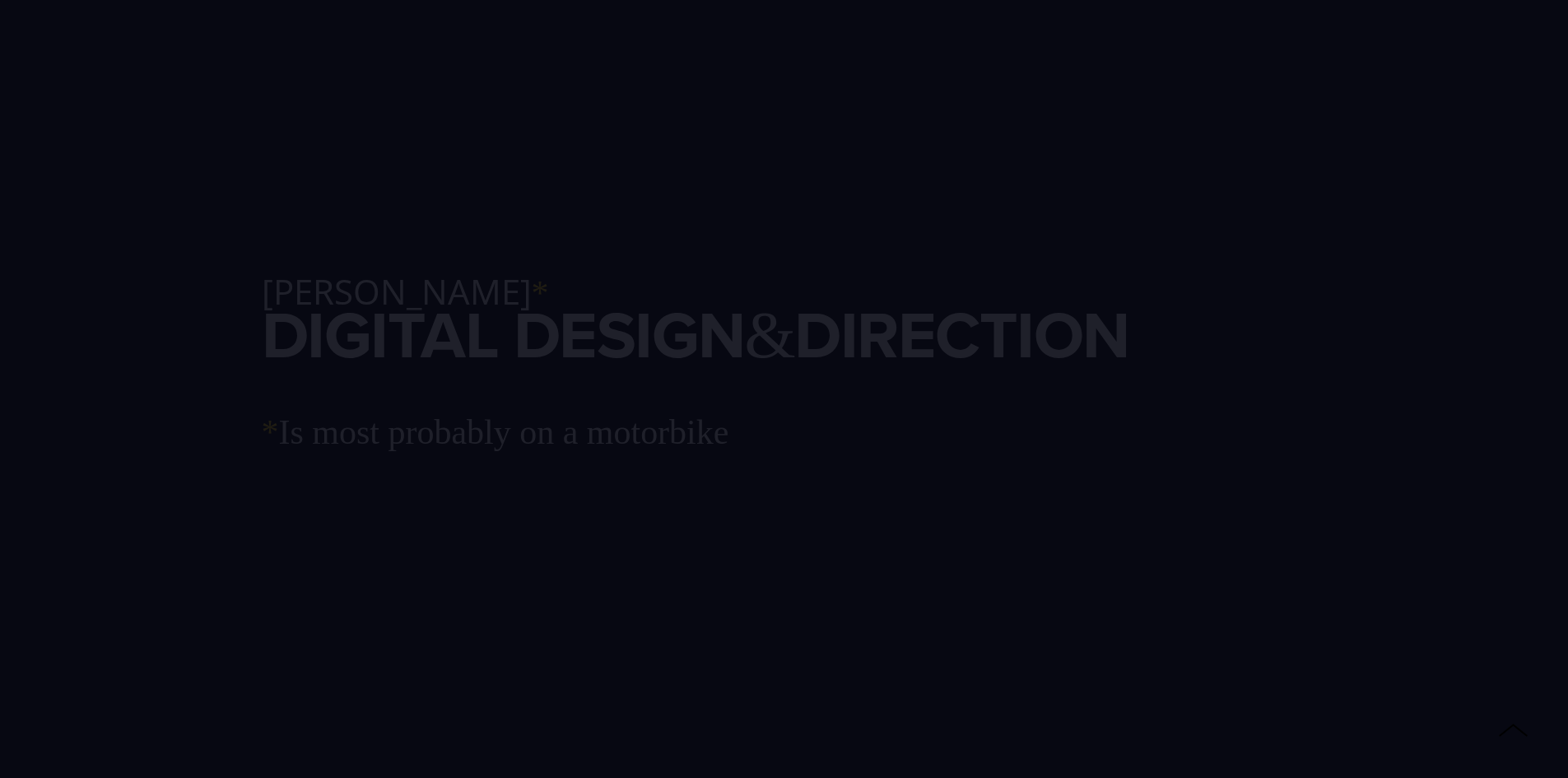
drag, startPoint x: 534, startPoint y: 348, endPoint x: 924, endPoint y: 353, distance: 390.0
click at [924, 353] on div at bounding box center [784, 389] width 963 height 778
click at [855, 451] on div at bounding box center [784, 389] width 963 height 778
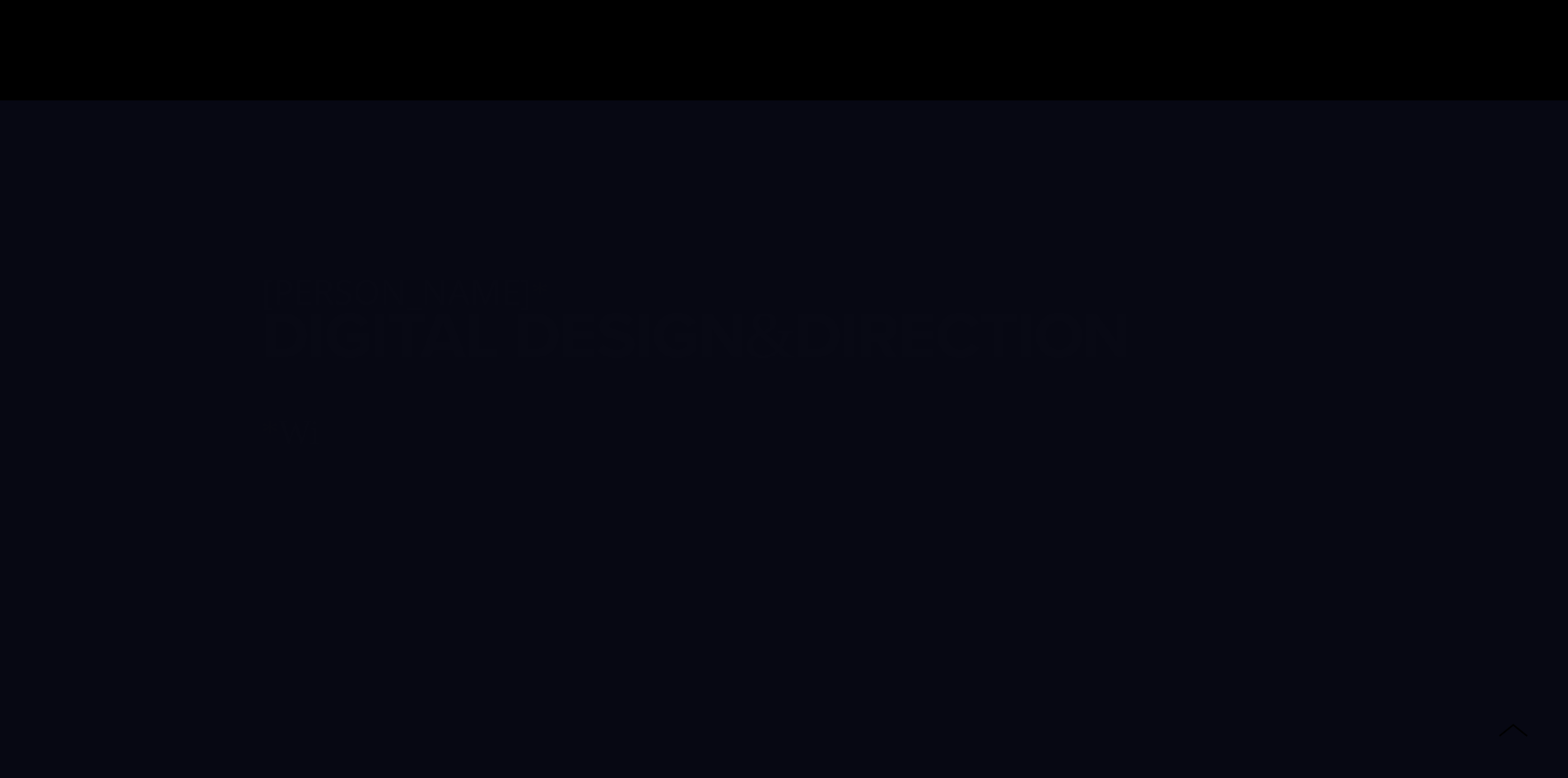
scroll to position [2333, 0]
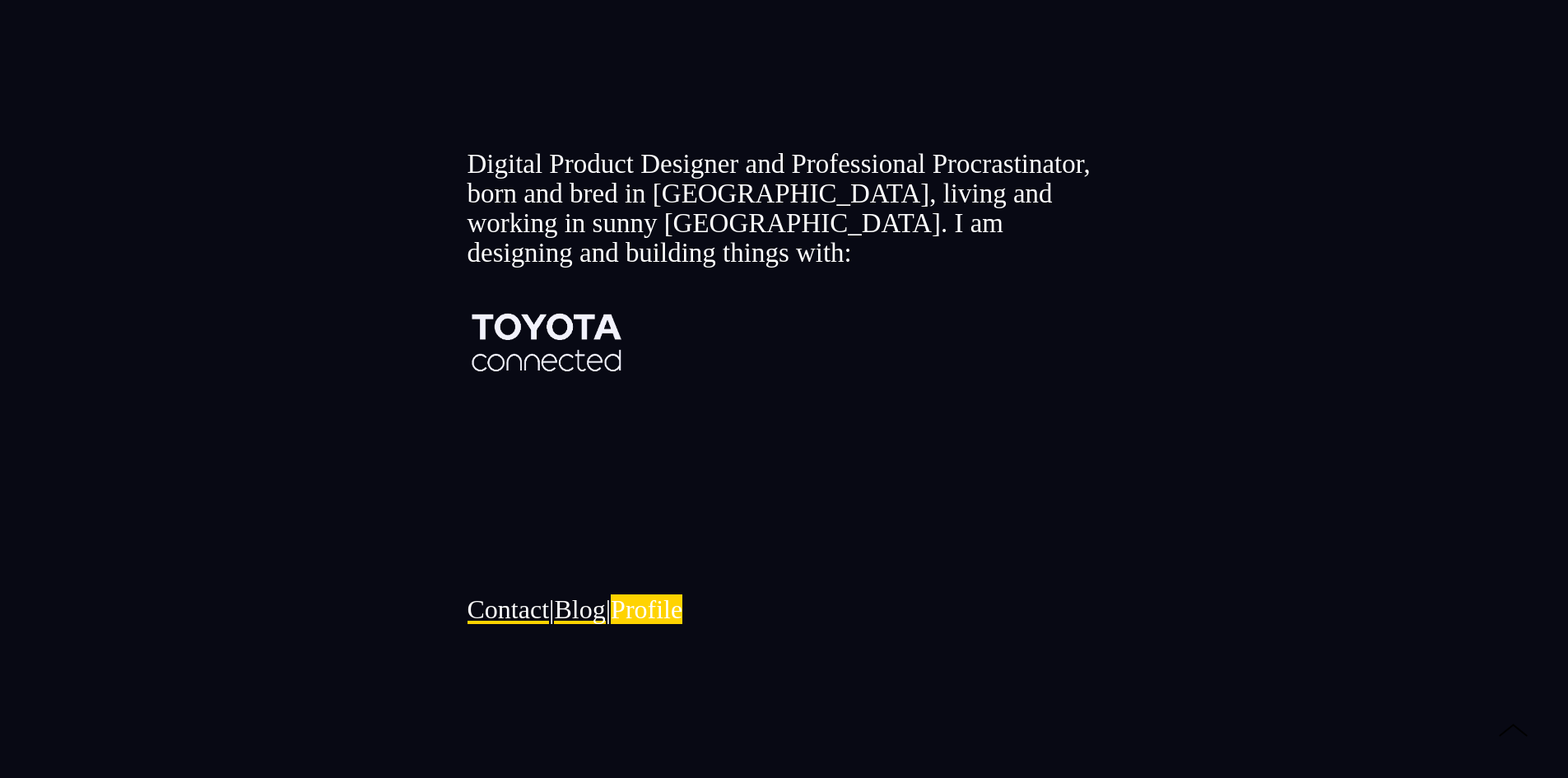
click at [666, 594] on link "Profile" at bounding box center [647, 608] width 72 height 30
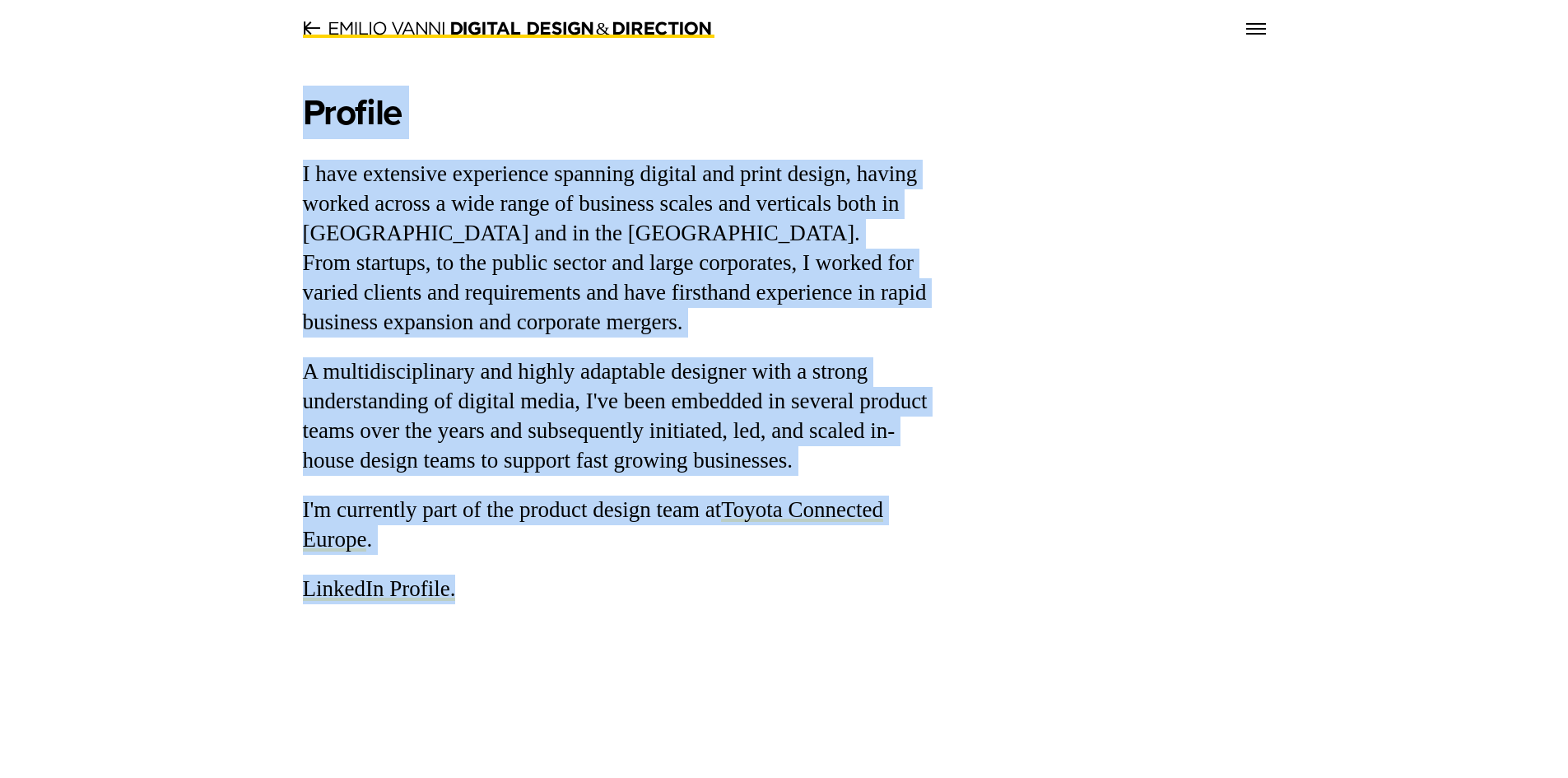
drag, startPoint x: 299, startPoint y: 115, endPoint x: 823, endPoint y: 613, distance: 722.9
click at [823, 613] on div "Profile I have extensive experience spanning digital and print design, having w…" at bounding box center [784, 389] width 1568 height 778
click at [731, 627] on div "Profile I have extensive experience spanning digital and print design, having w…" at bounding box center [784, 389] width 1568 height 778
drag, startPoint x: 303, startPoint y: 163, endPoint x: 664, endPoint y: 541, distance: 522.7
click at [664, 541] on div "Profile I have extensive experience spanning digital and print design, having w…" at bounding box center [619, 348] width 633 height 514
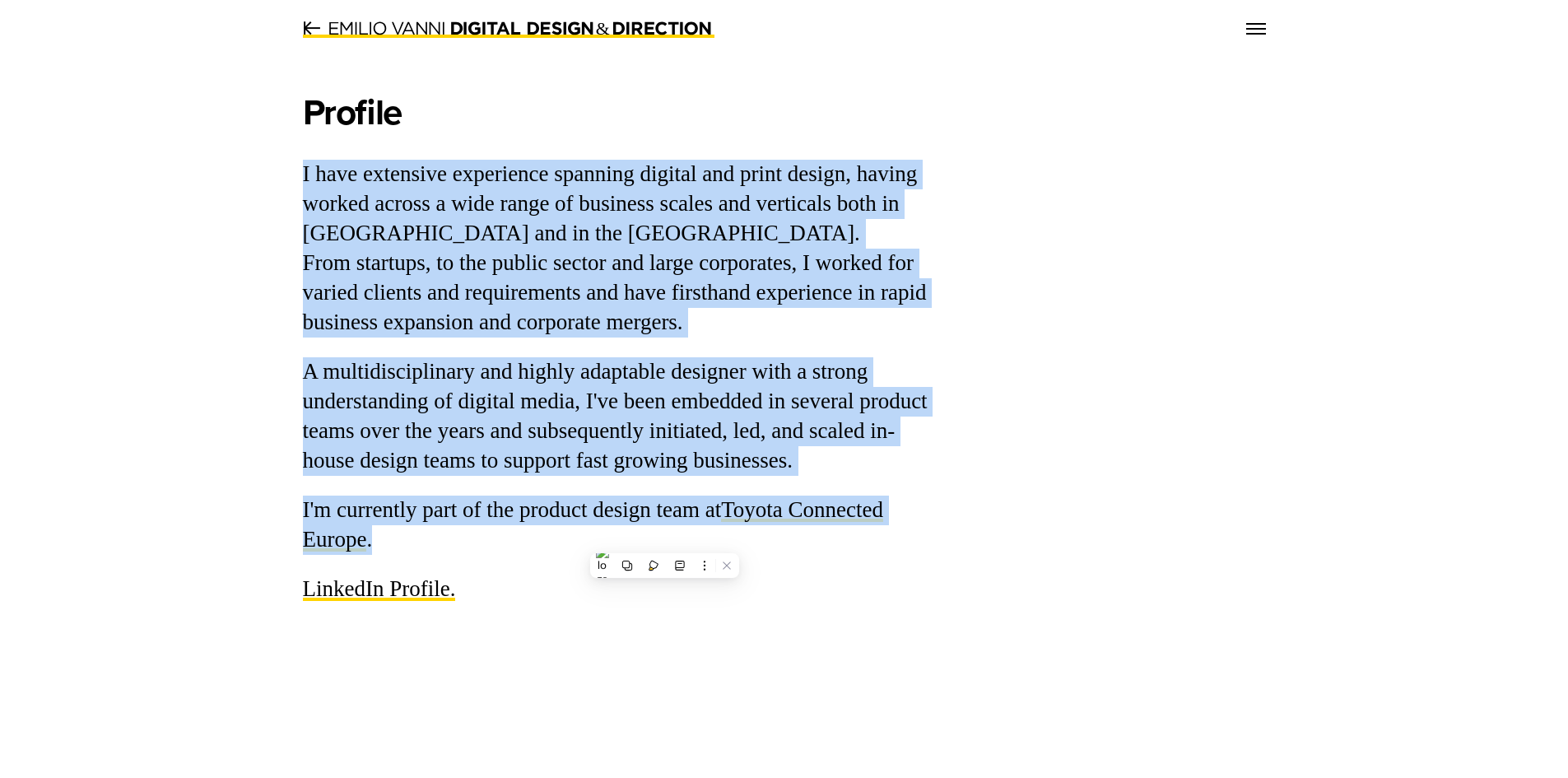
drag, startPoint x: 623, startPoint y: 563, endPoint x: 633, endPoint y: 331, distance: 232.2
click at [623, 562] on icon at bounding box center [627, 565] width 12 height 12
click at [493, 427] on p "A multidisciplinary and highly adaptable designer with a strong understanding o…" at bounding box center [619, 417] width 633 height 119
